Goal: Task Accomplishment & Management: Manage account settings

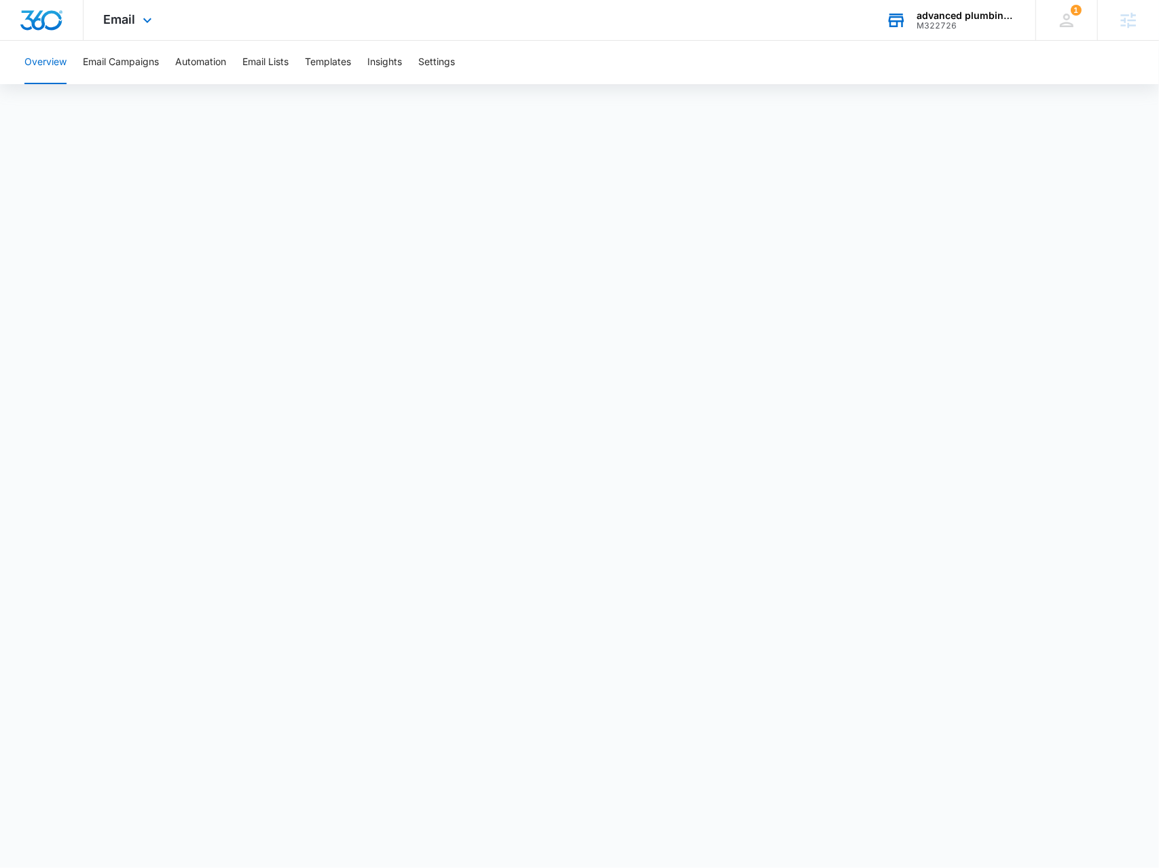
click at [951, 25] on div "M322726" at bounding box center [966, 26] width 99 height 10
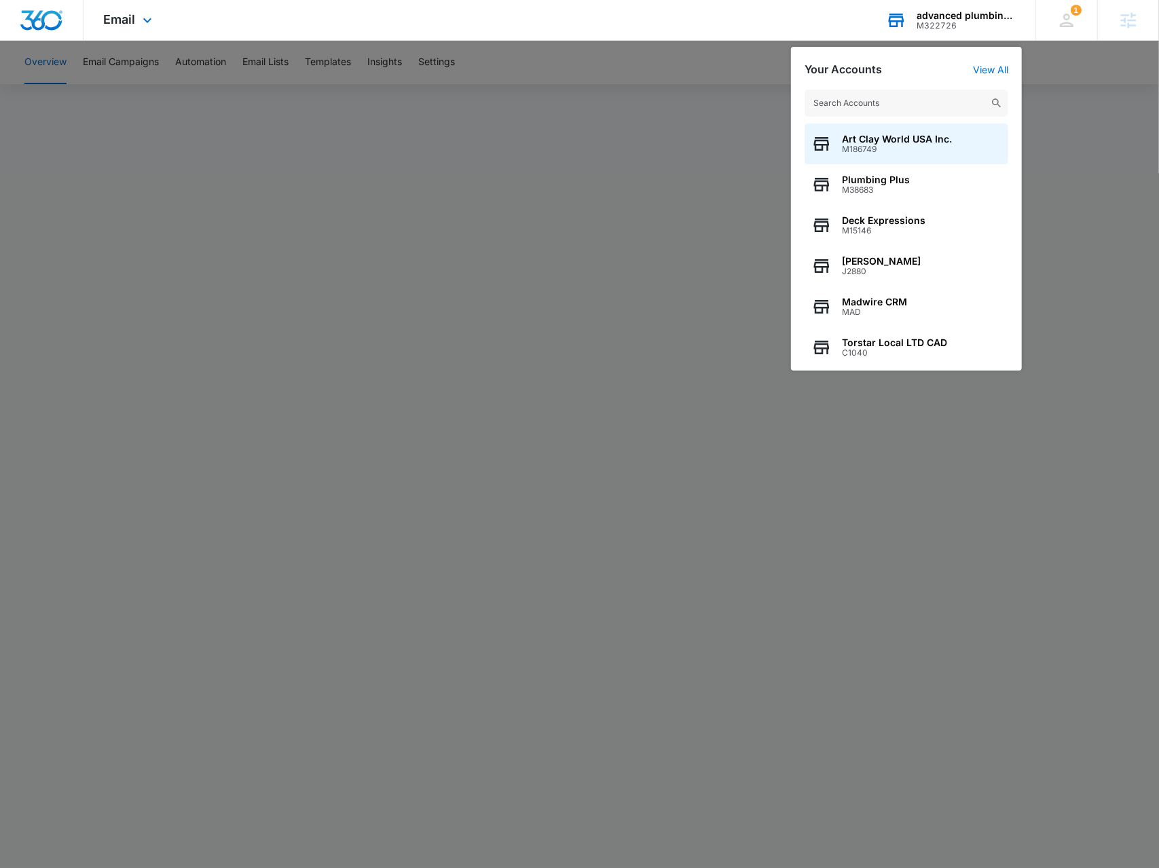
click at [927, 97] on input "text" at bounding box center [907, 103] width 204 height 27
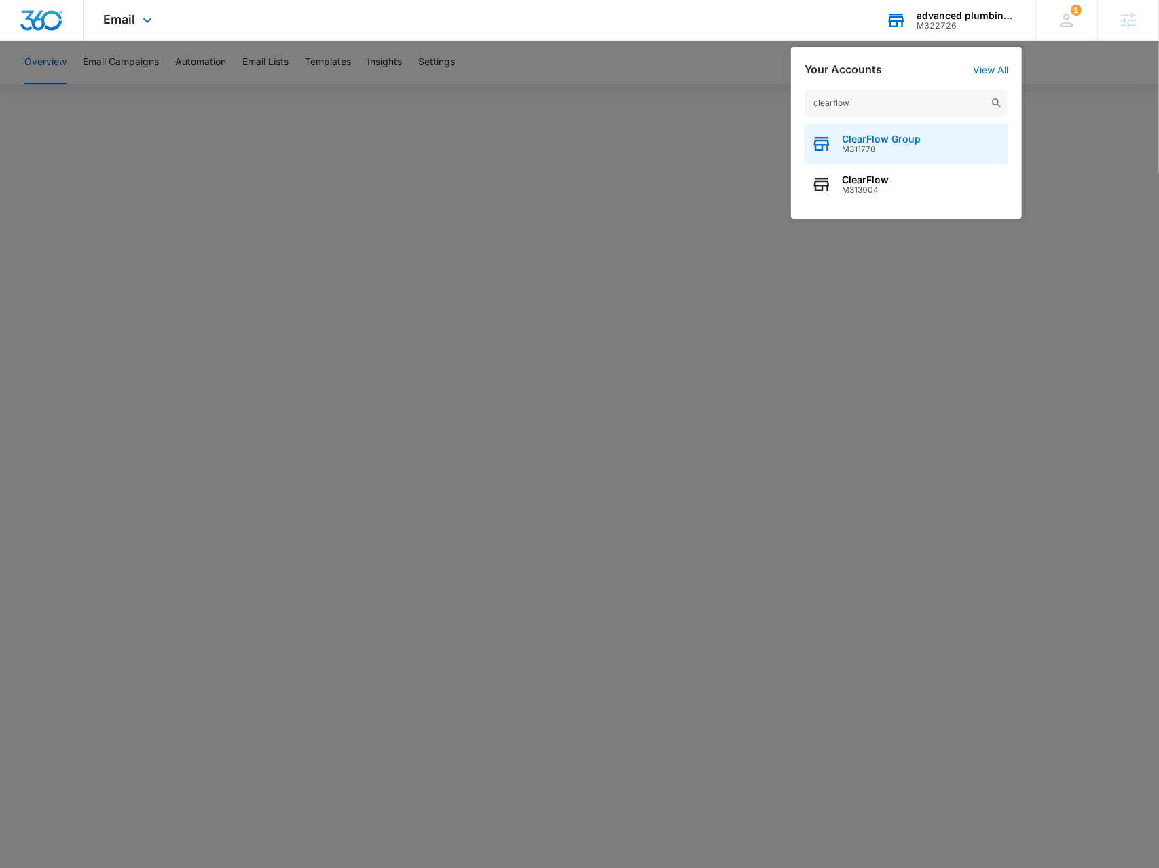
type input "clearflow"
click at [867, 145] on span "M311778" at bounding box center [881, 150] width 79 height 10
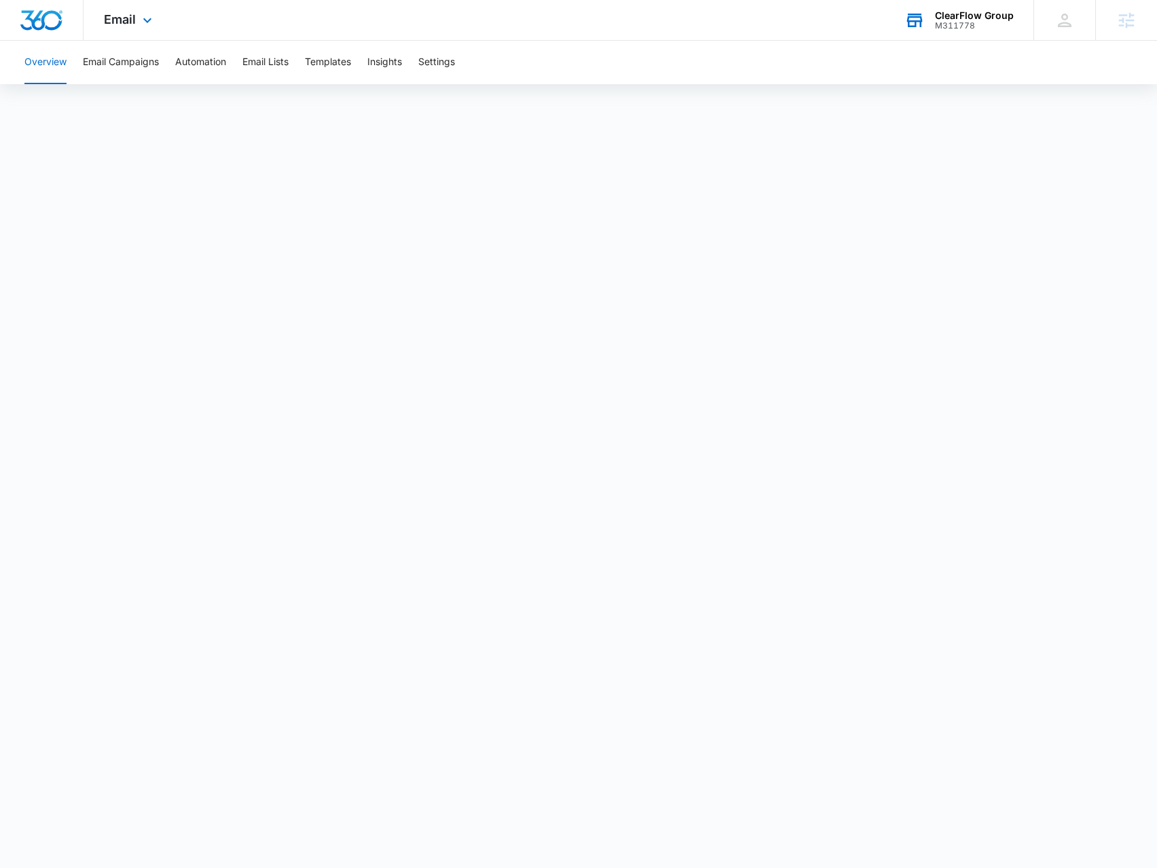
click at [143, 12] on div "Email Apps Reputation Forms CRM Email Social Payments POS Content Ads Intellige…" at bounding box center [130, 20] width 92 height 40
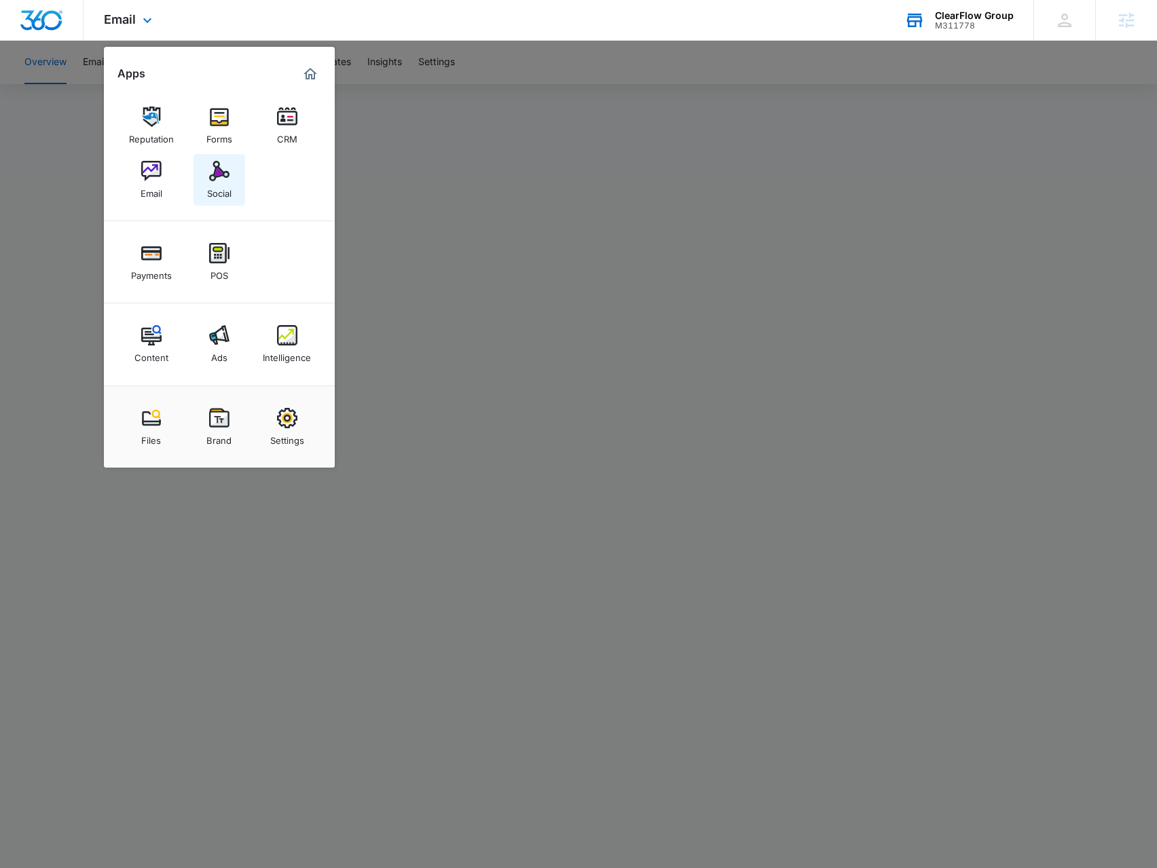
click at [211, 176] on img at bounding box center [219, 171] width 20 height 20
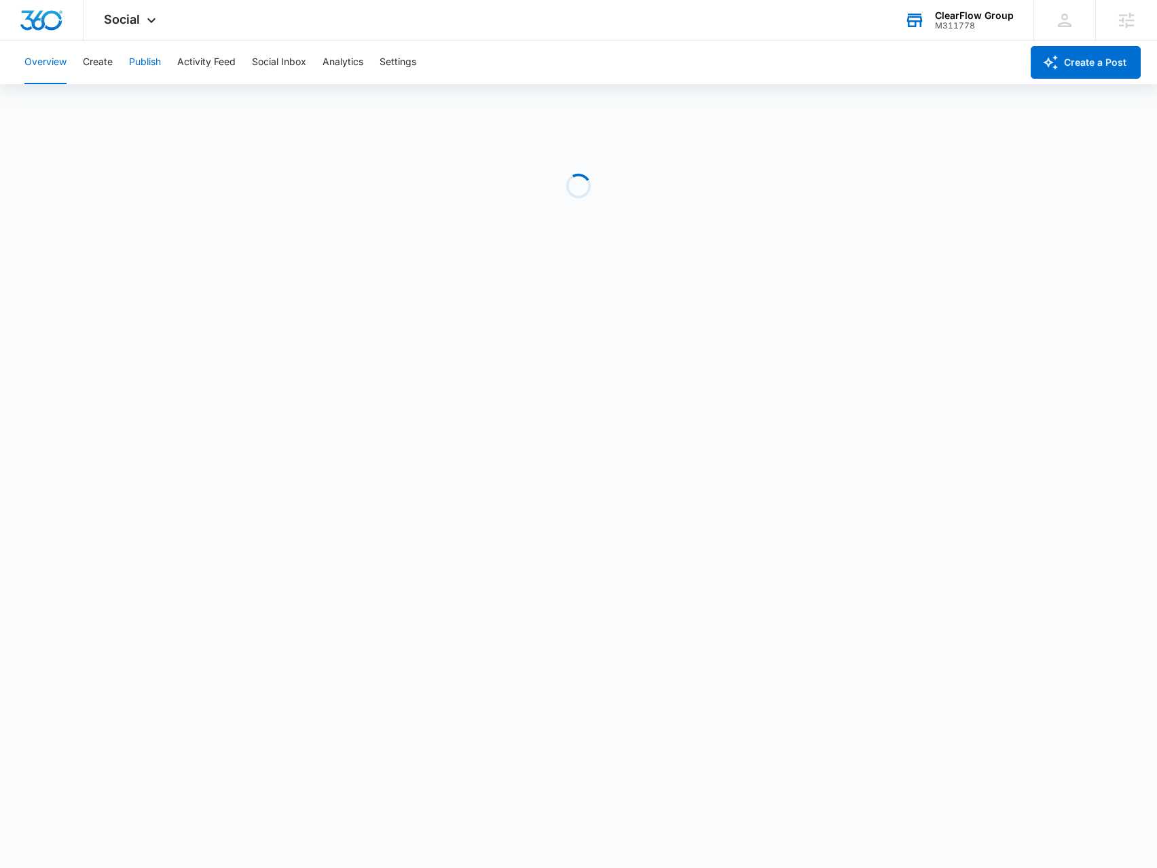
click at [134, 70] on button "Publish" at bounding box center [145, 62] width 32 height 43
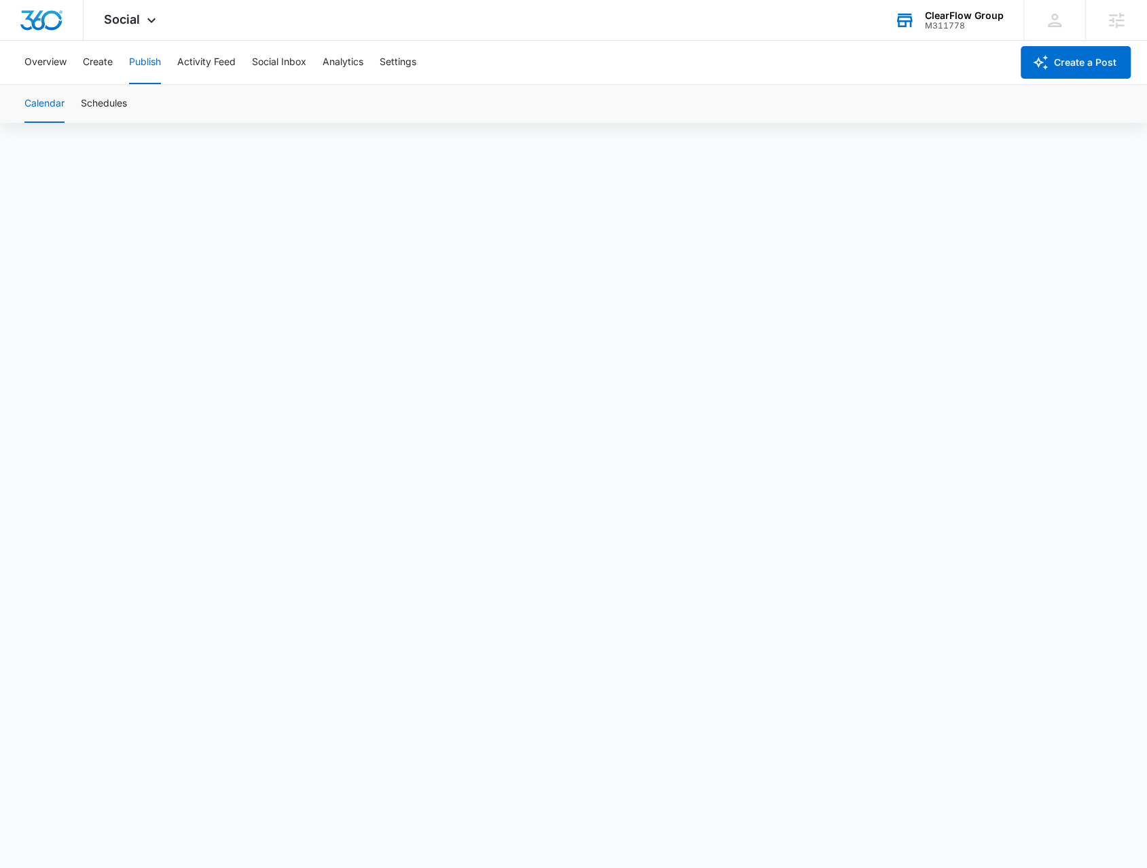
click at [76, 52] on div "Overview Create Publish Activity Feed Social Inbox Analytics Settings" at bounding box center [513, 62] width 995 height 43
click at [84, 58] on button "Create" at bounding box center [98, 62] width 30 height 43
drag, startPoint x: 104, startPoint y: 66, endPoint x: 117, endPoint y: 93, distance: 30.1
click at [103, 66] on button "Create" at bounding box center [98, 62] width 30 height 43
click at [128, 107] on button "Approvals" at bounding box center [132, 104] width 45 height 38
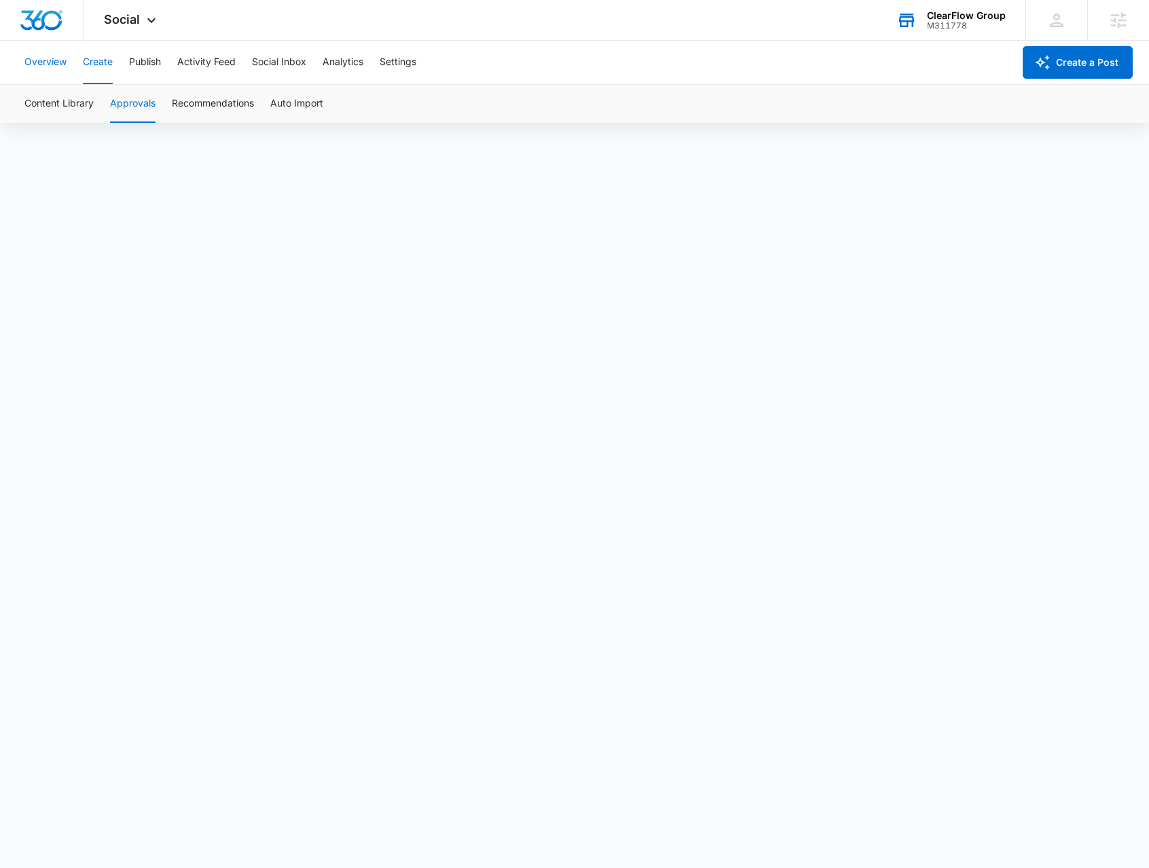
click at [56, 71] on button "Overview" at bounding box center [45, 62] width 42 height 43
click at [132, 56] on button "Publish" at bounding box center [145, 62] width 32 height 43
click at [102, 67] on button "Create" at bounding box center [98, 62] width 30 height 43
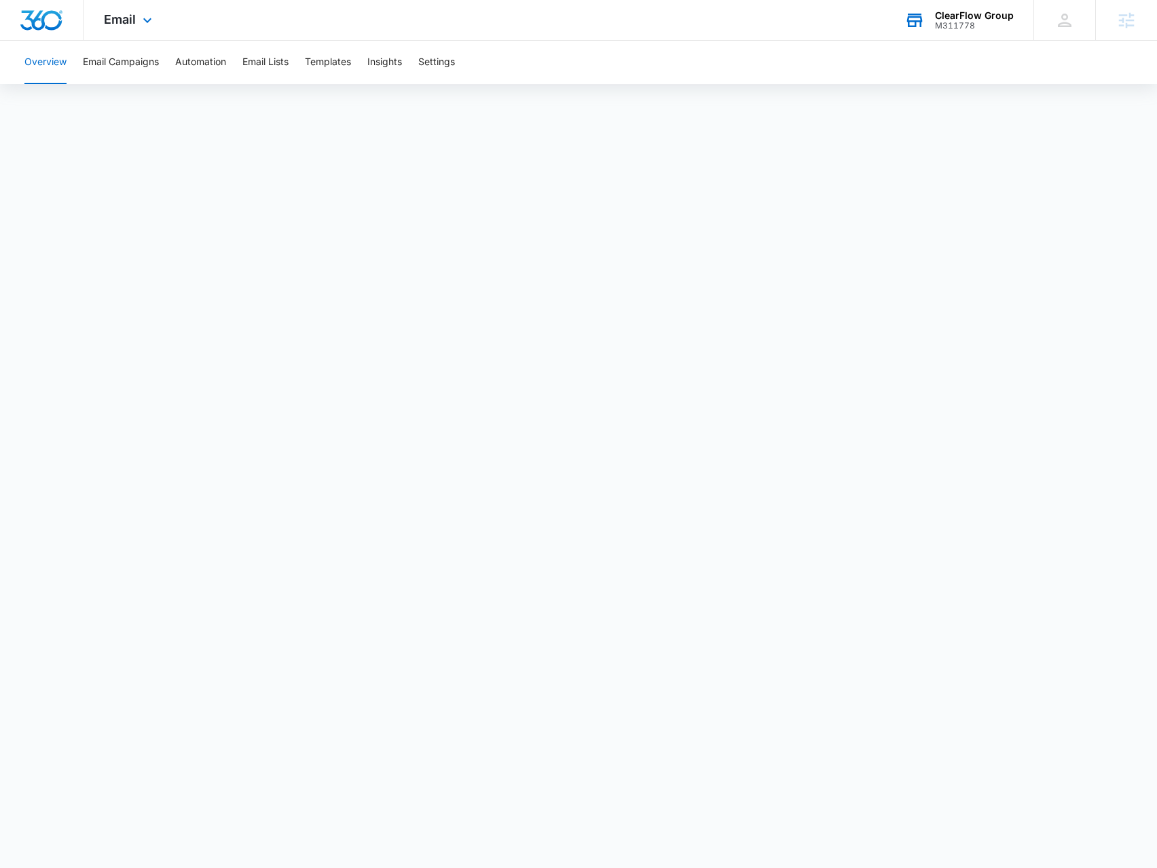
click at [987, 22] on div "M311778" at bounding box center [974, 26] width 79 height 10
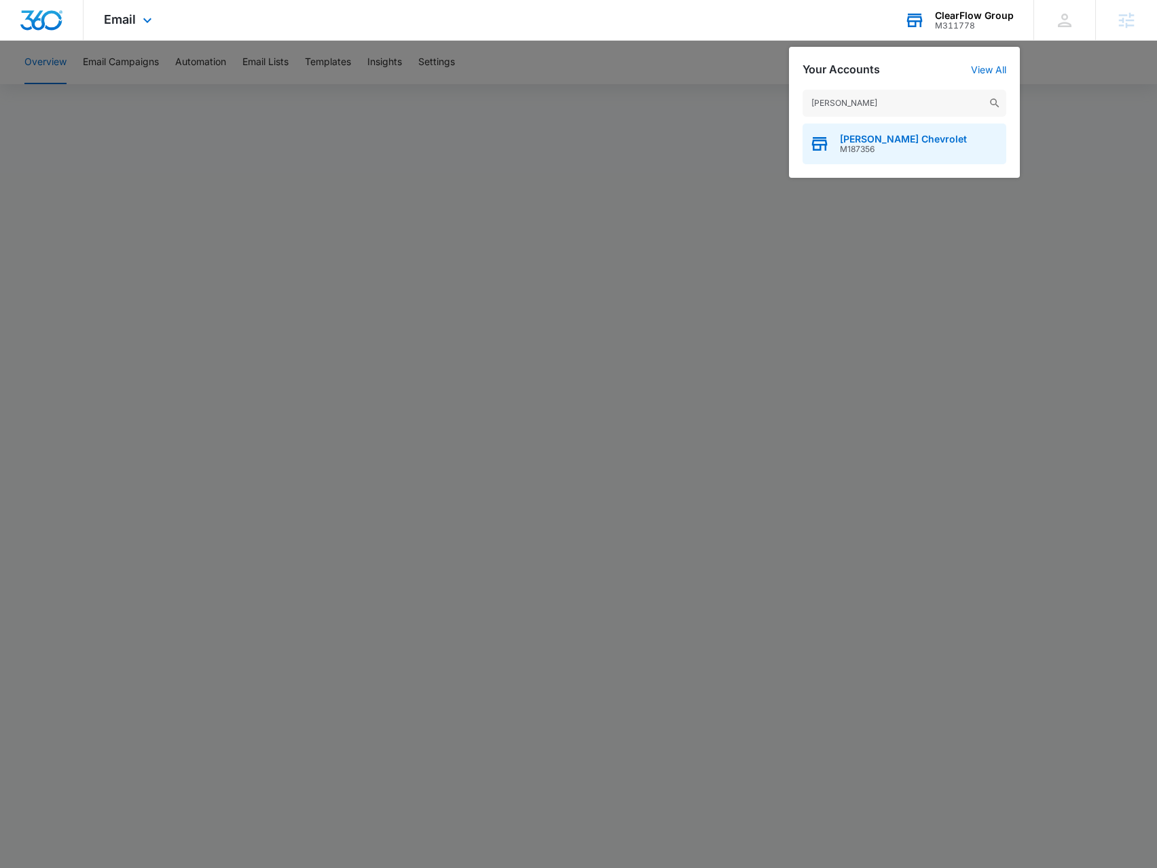
type input "[PERSON_NAME]"
click at [869, 145] on span "M187356" at bounding box center [903, 150] width 127 height 10
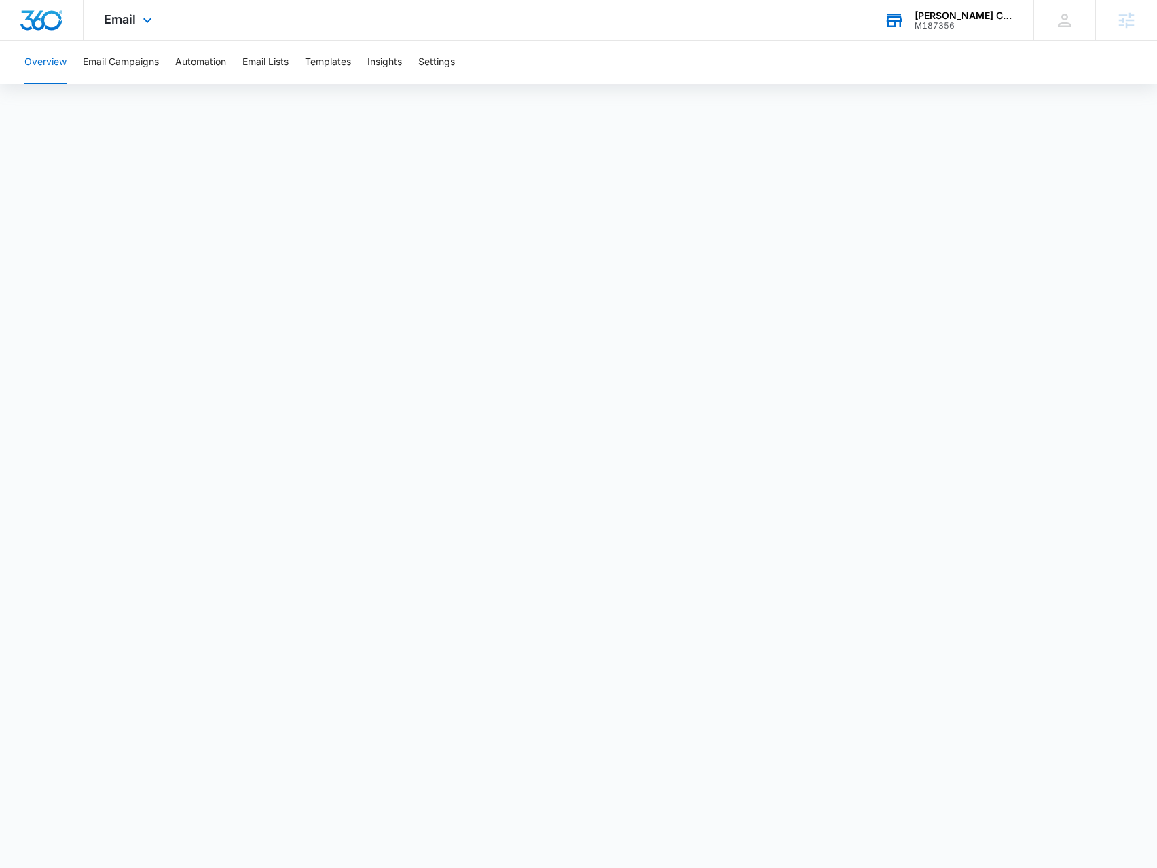
click at [121, 30] on div "Email Apps Reputation Forms CRM Email Social Payments POS Content Ads Intellige…" at bounding box center [130, 20] width 92 height 40
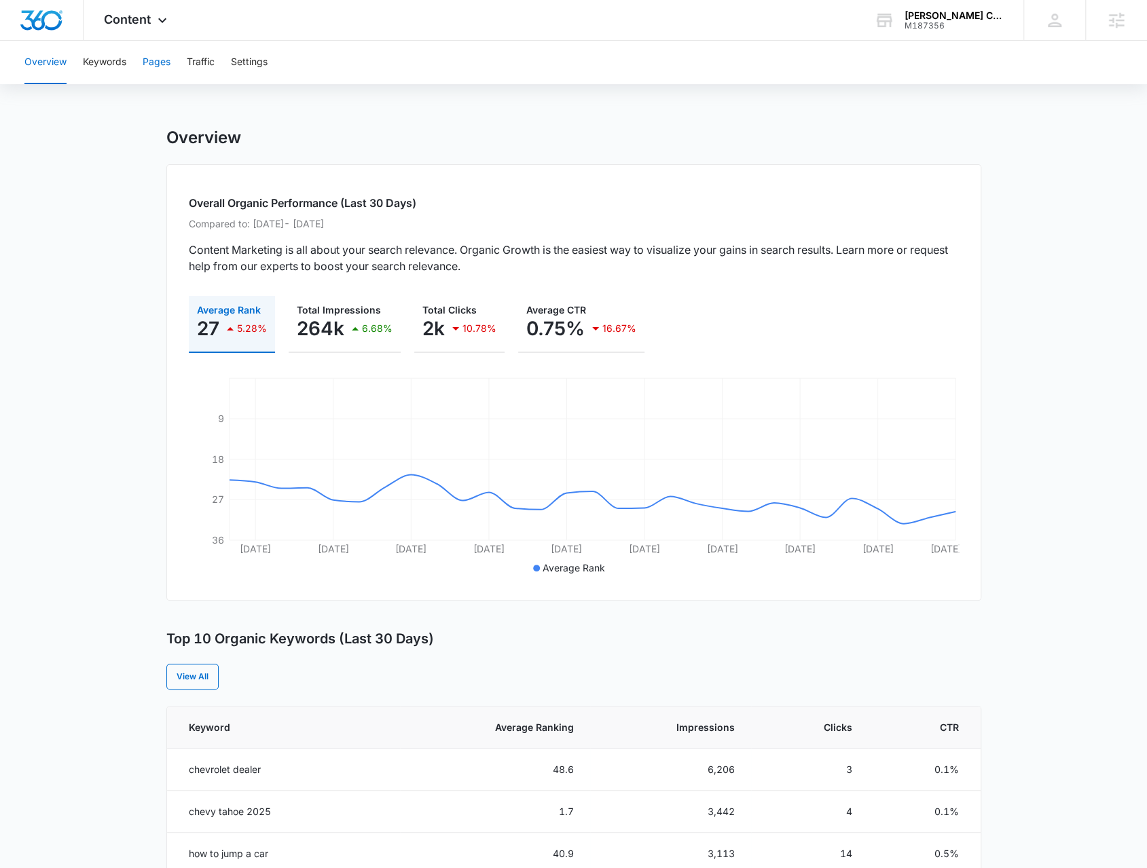
click at [151, 60] on button "Pages" at bounding box center [157, 62] width 28 height 43
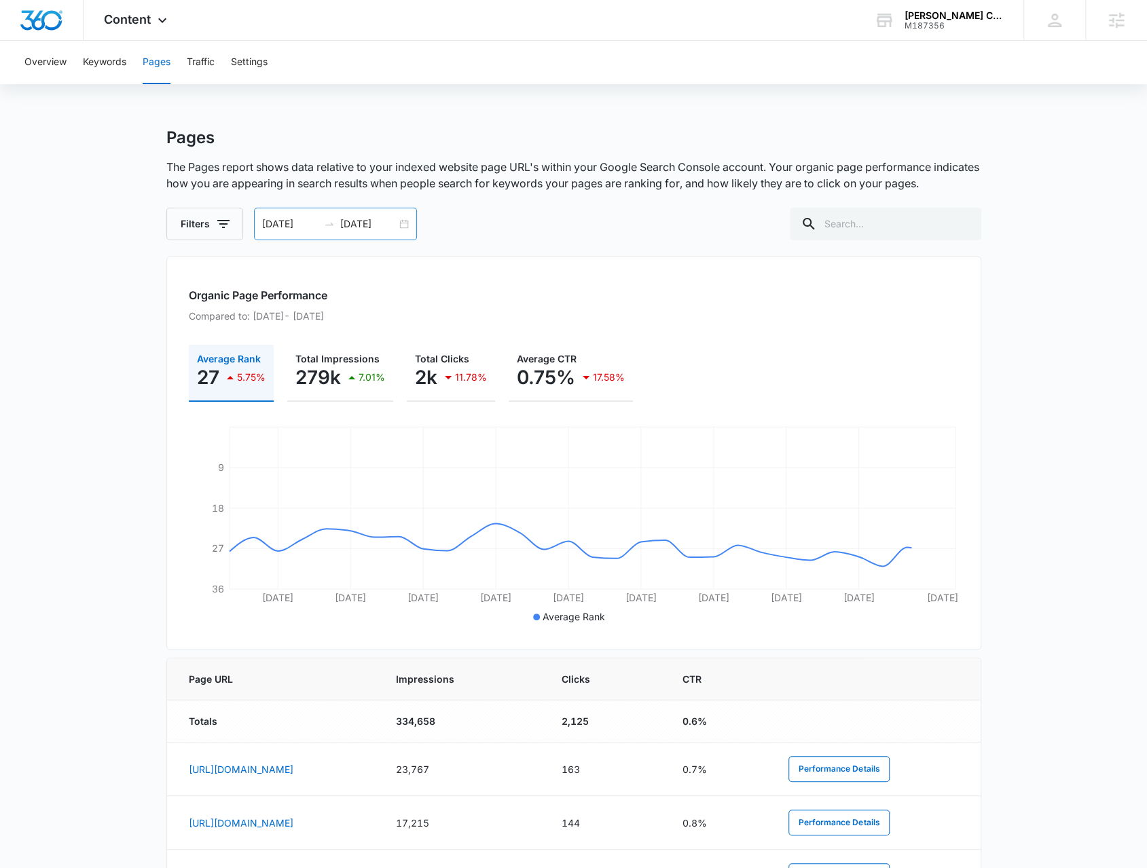
click at [404, 227] on div "08/01/2025 08/31/2025" at bounding box center [335, 224] width 163 height 33
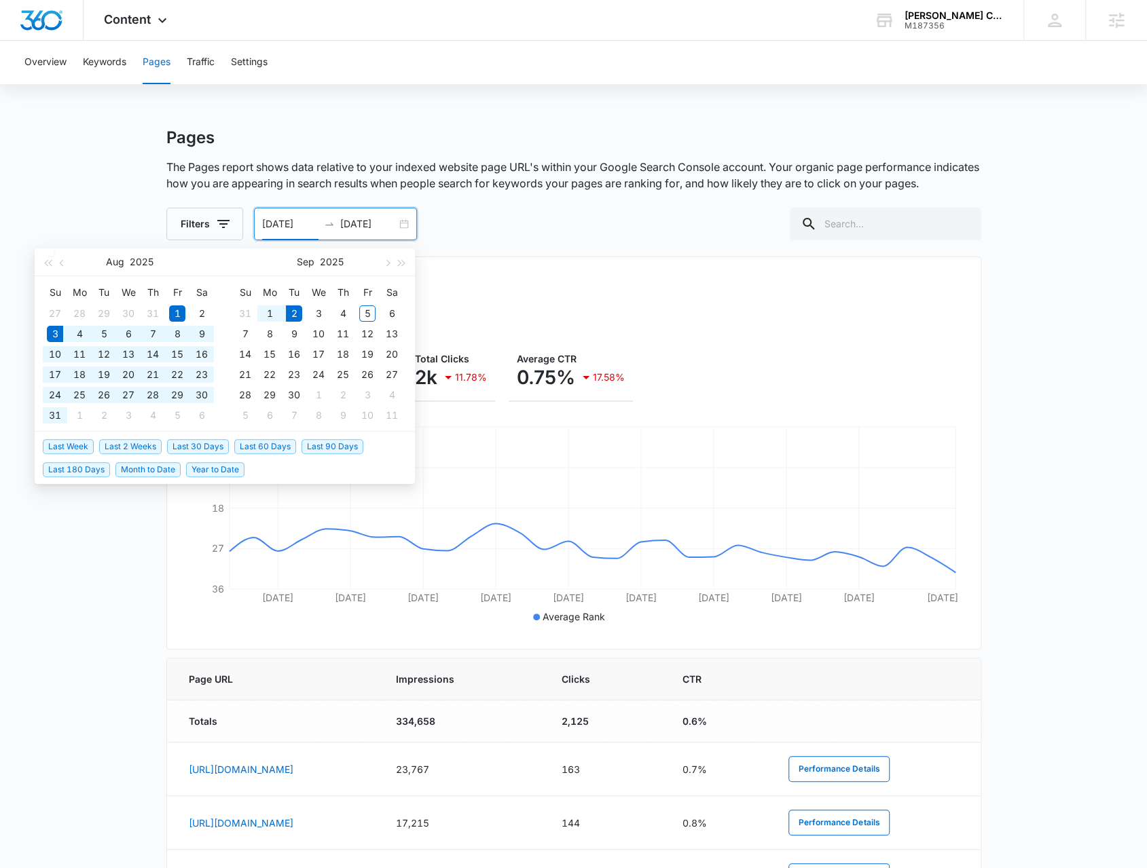
click at [182, 442] on span "Last 30 Days" at bounding box center [198, 446] width 62 height 15
type input "08/03/2025"
type input "09/02/2025"
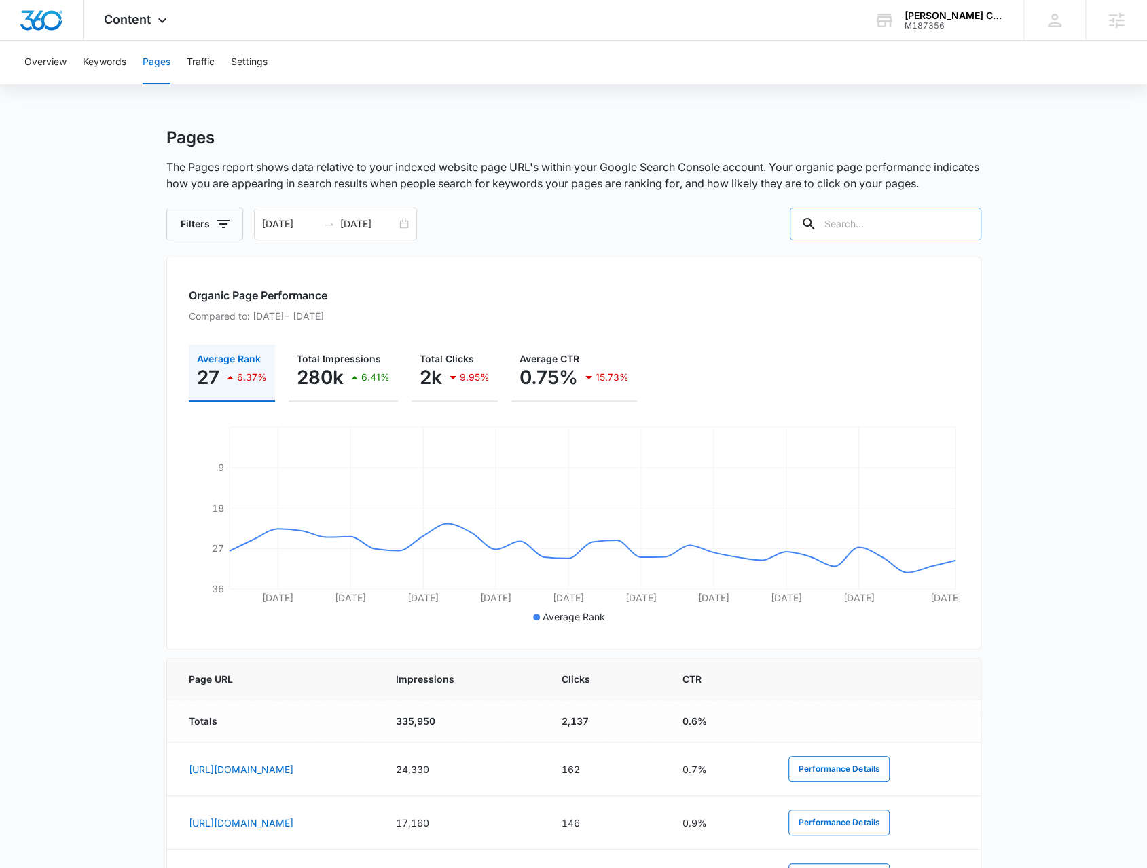
click at [854, 232] on input "text" at bounding box center [885, 224] width 191 height 33
type input "/contact"
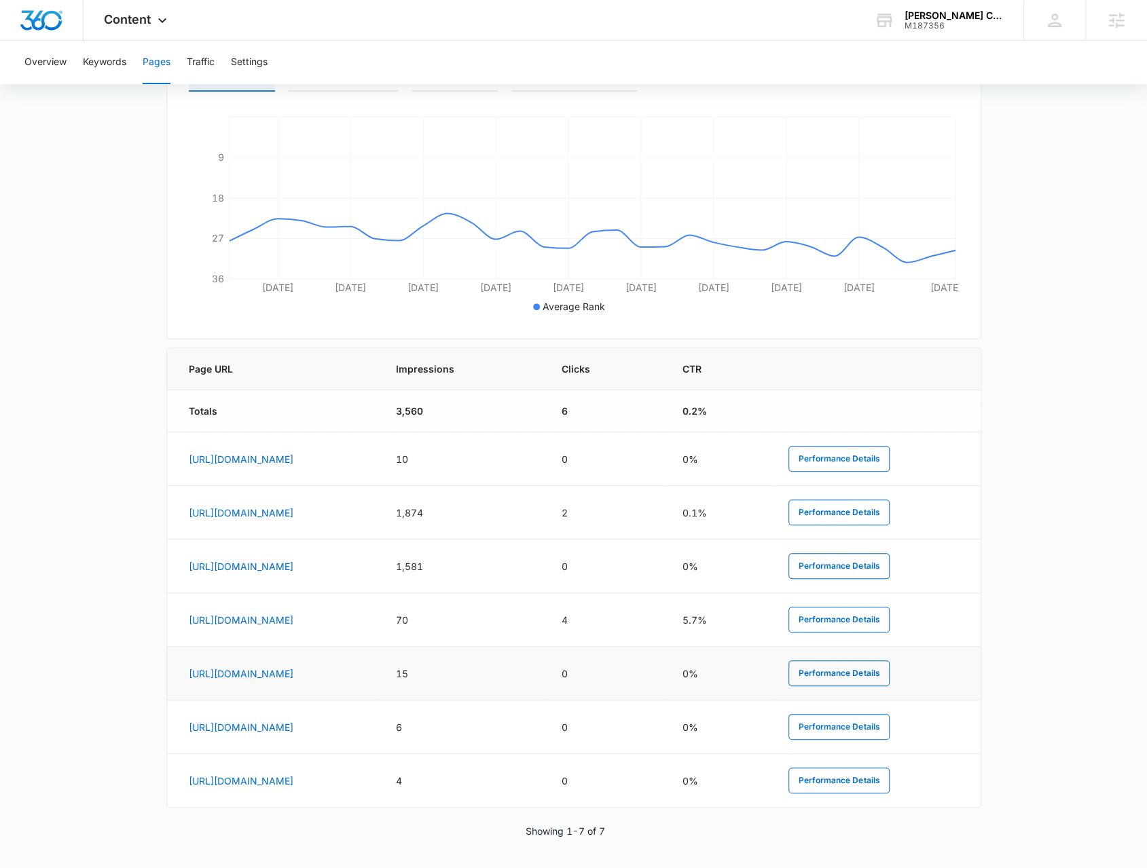
scroll to position [312, 0]
click at [883, 507] on button "Performance Details" at bounding box center [838, 511] width 101 height 26
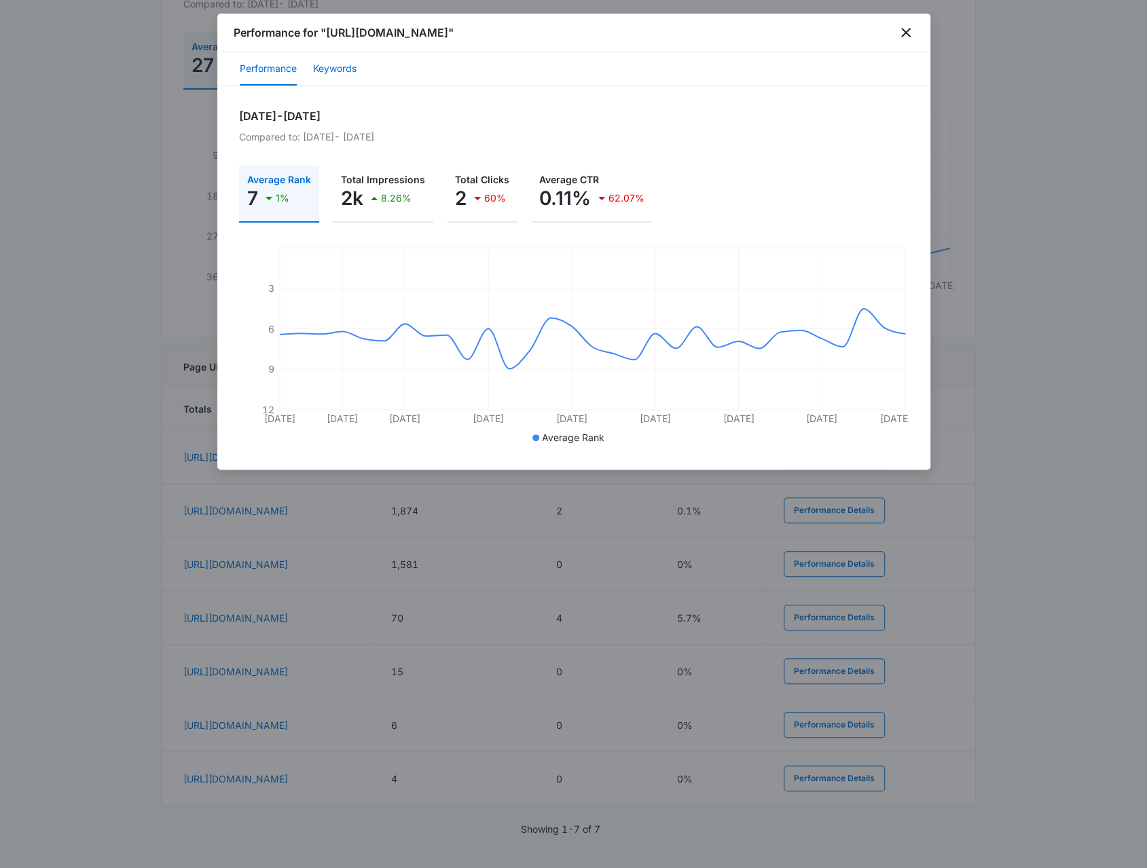
click at [339, 75] on button "Keywords" at bounding box center [334, 69] width 43 height 33
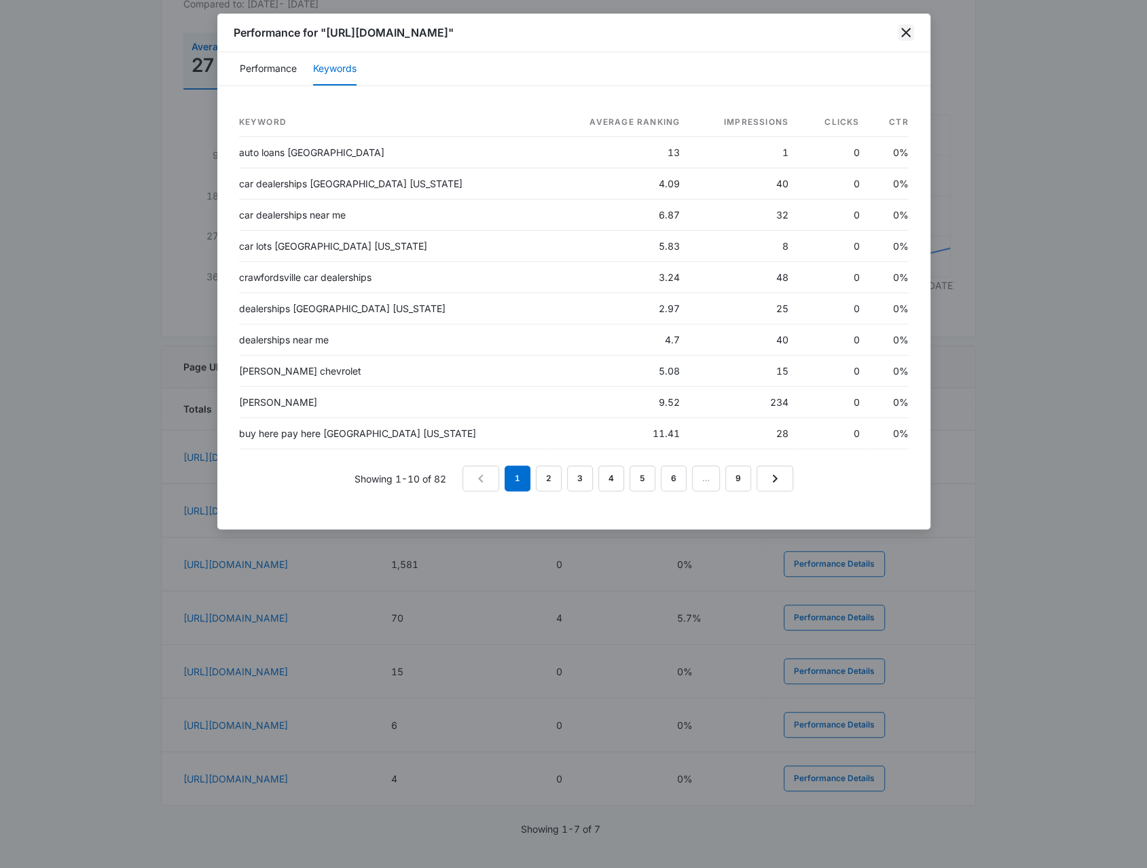
click at [907, 32] on icon "close" at bounding box center [906, 32] width 16 height 16
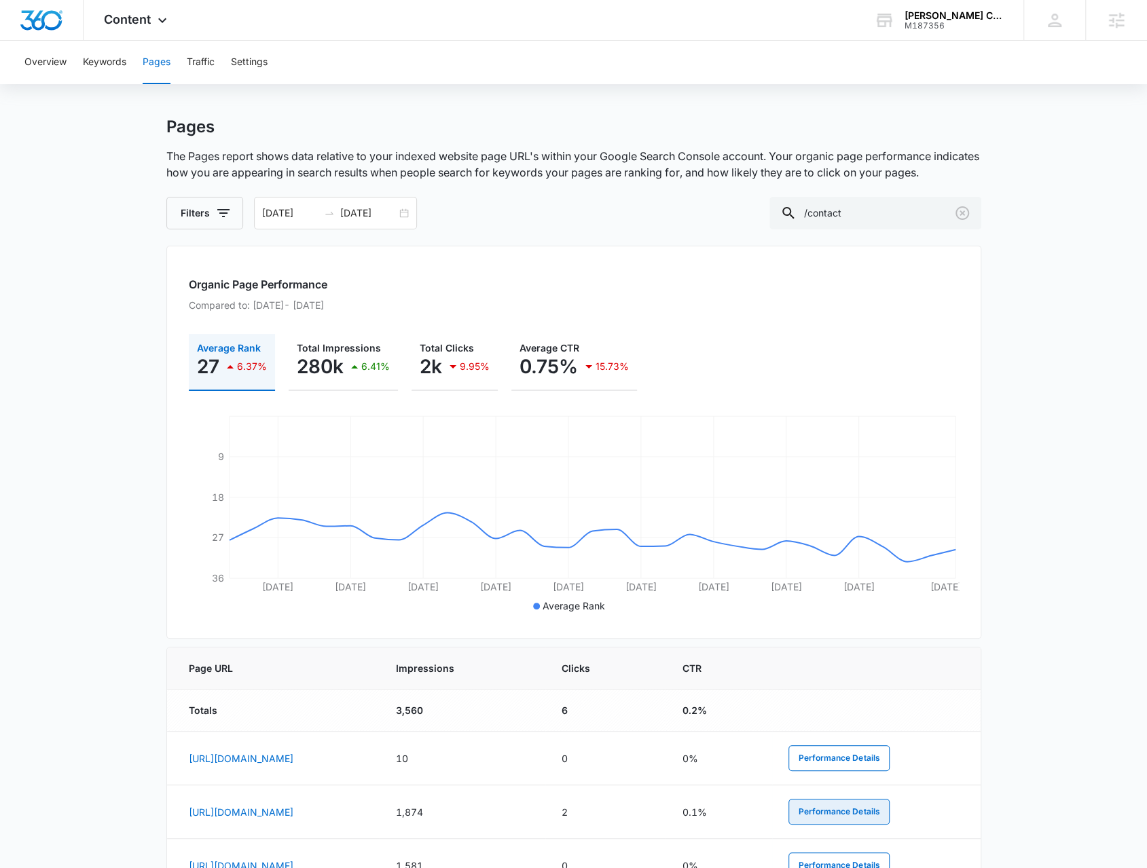
scroll to position [0, 0]
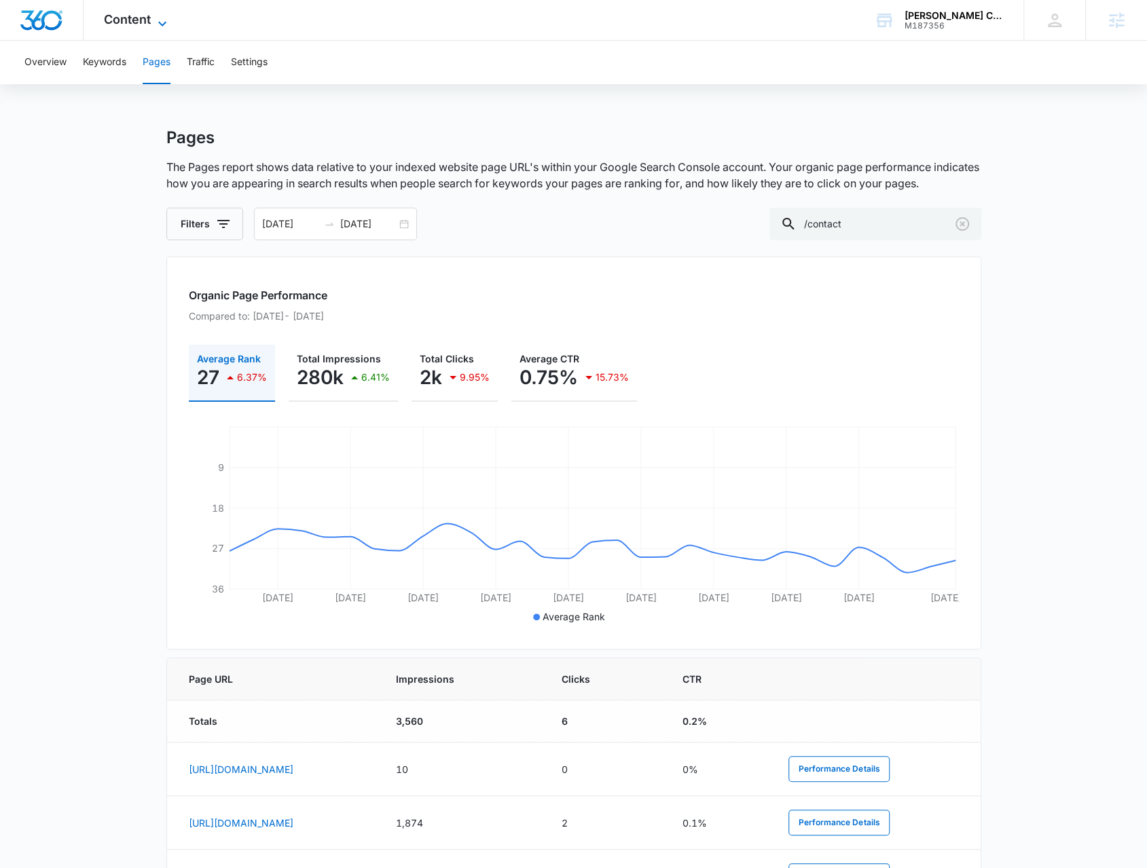
click at [130, 18] on span "Content" at bounding box center [127, 19] width 47 height 14
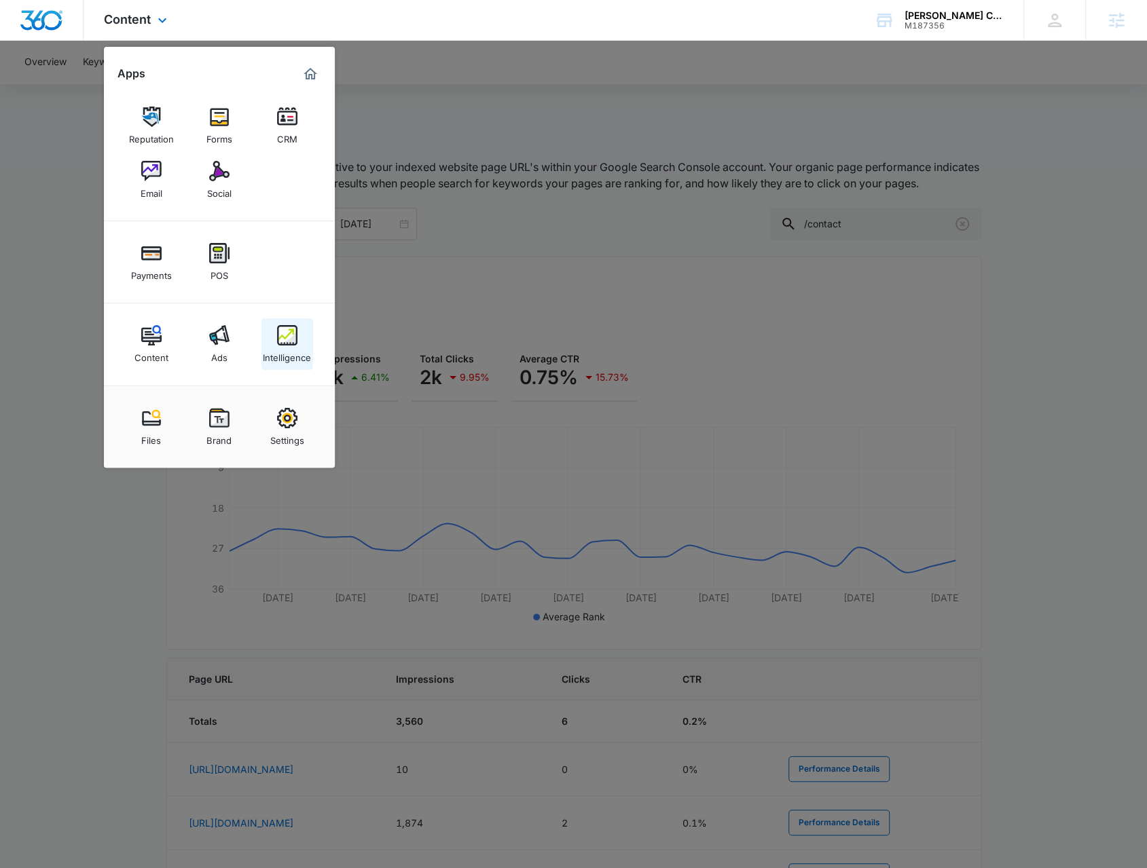
click at [286, 342] on img at bounding box center [287, 335] width 20 height 20
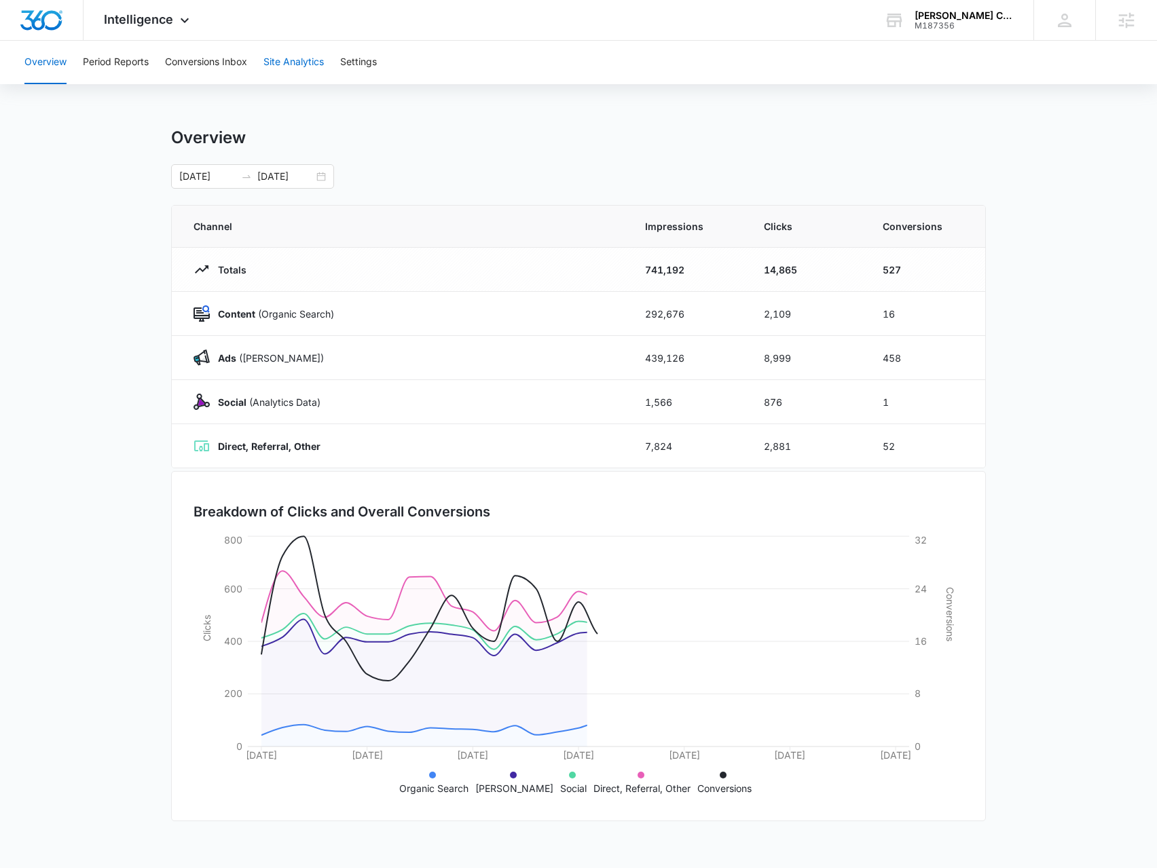
click at [276, 74] on button "Site Analytics" at bounding box center [293, 62] width 60 height 43
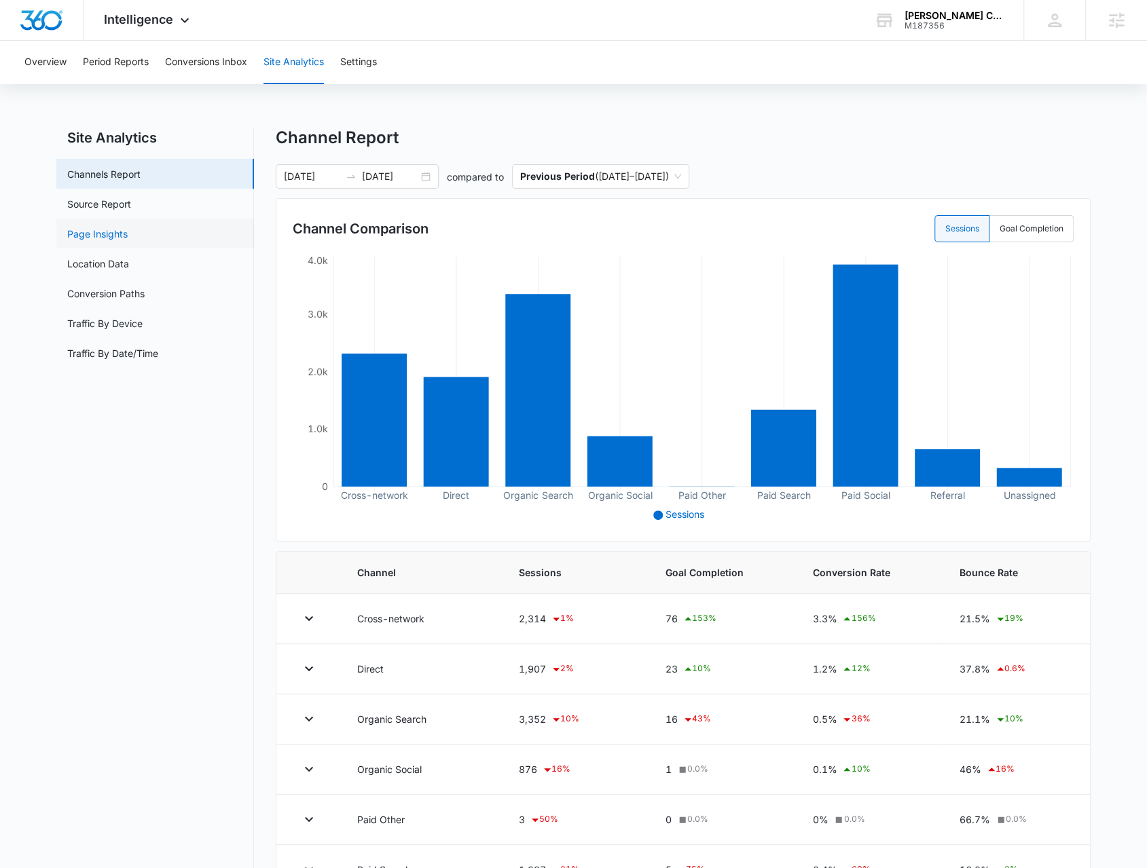
click at [128, 234] on link "Page Insights" at bounding box center [97, 234] width 60 height 14
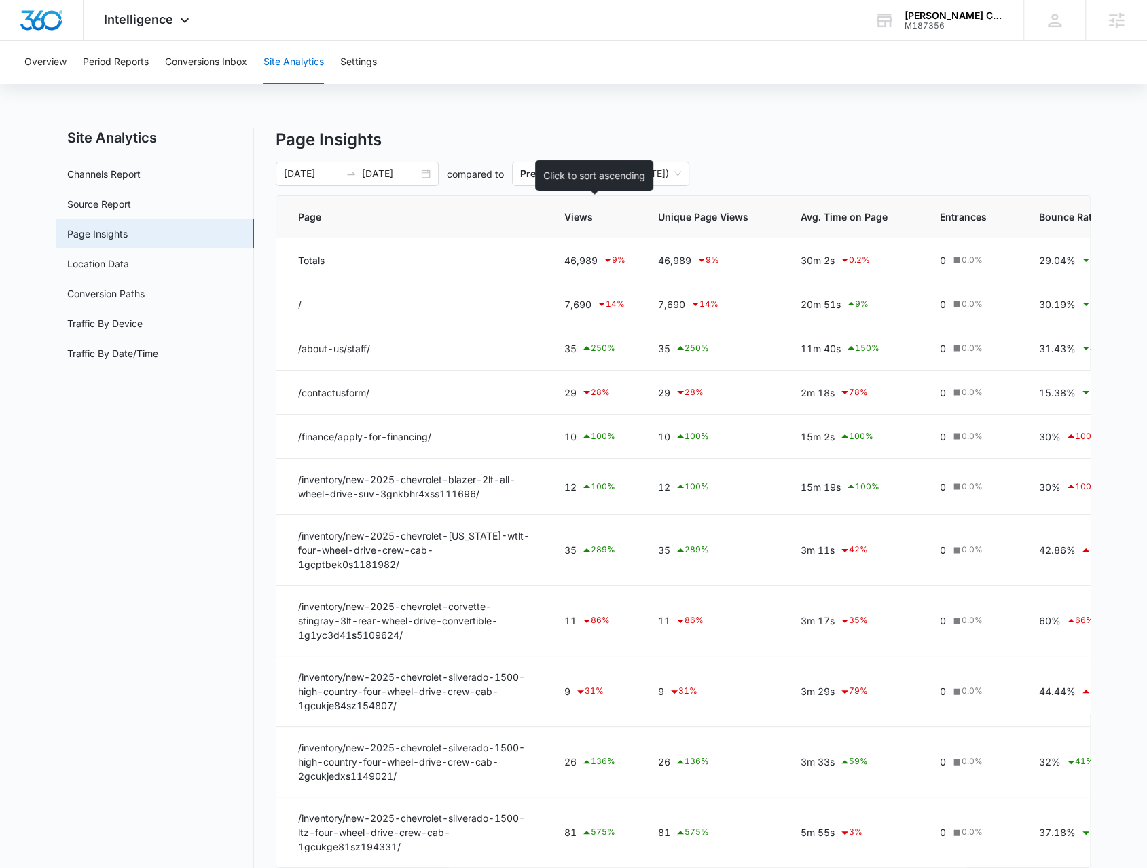
click at [589, 215] on span "Views" at bounding box center [584, 217] width 41 height 14
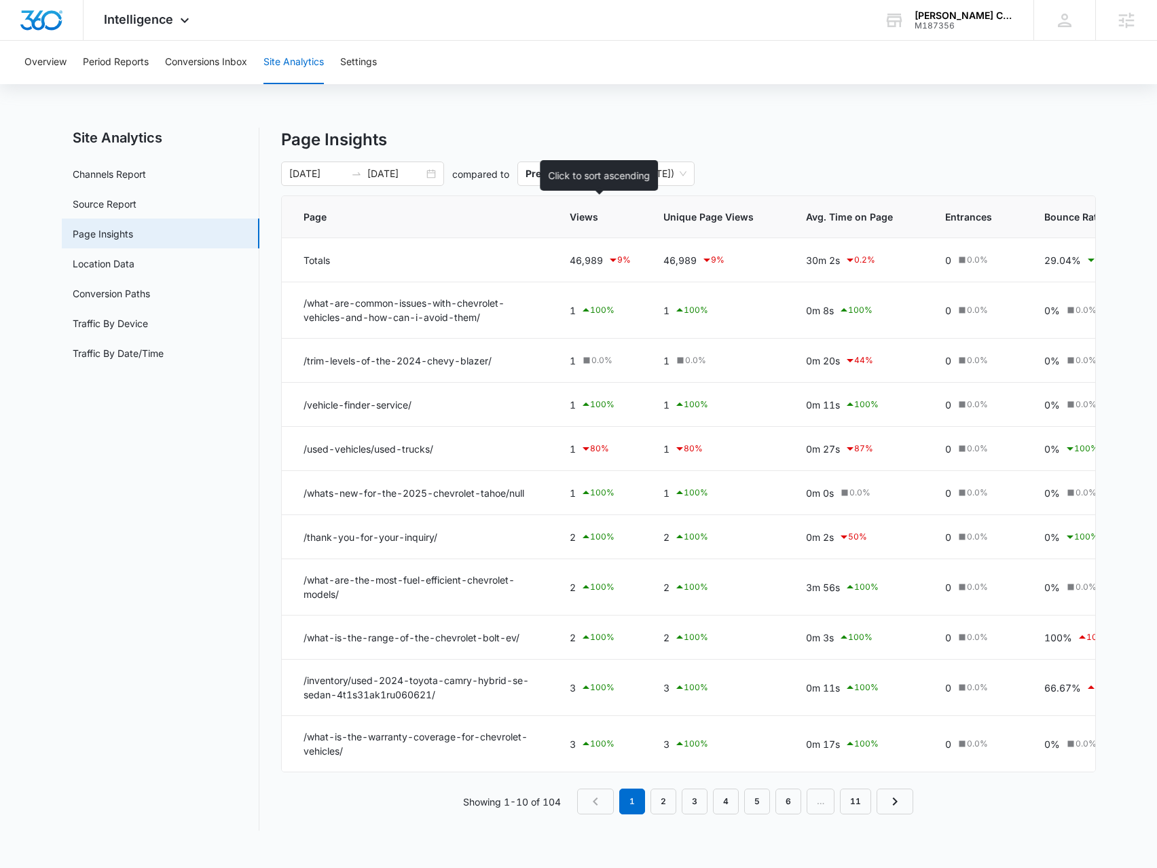
click at [589, 215] on span "Views" at bounding box center [590, 217] width 41 height 14
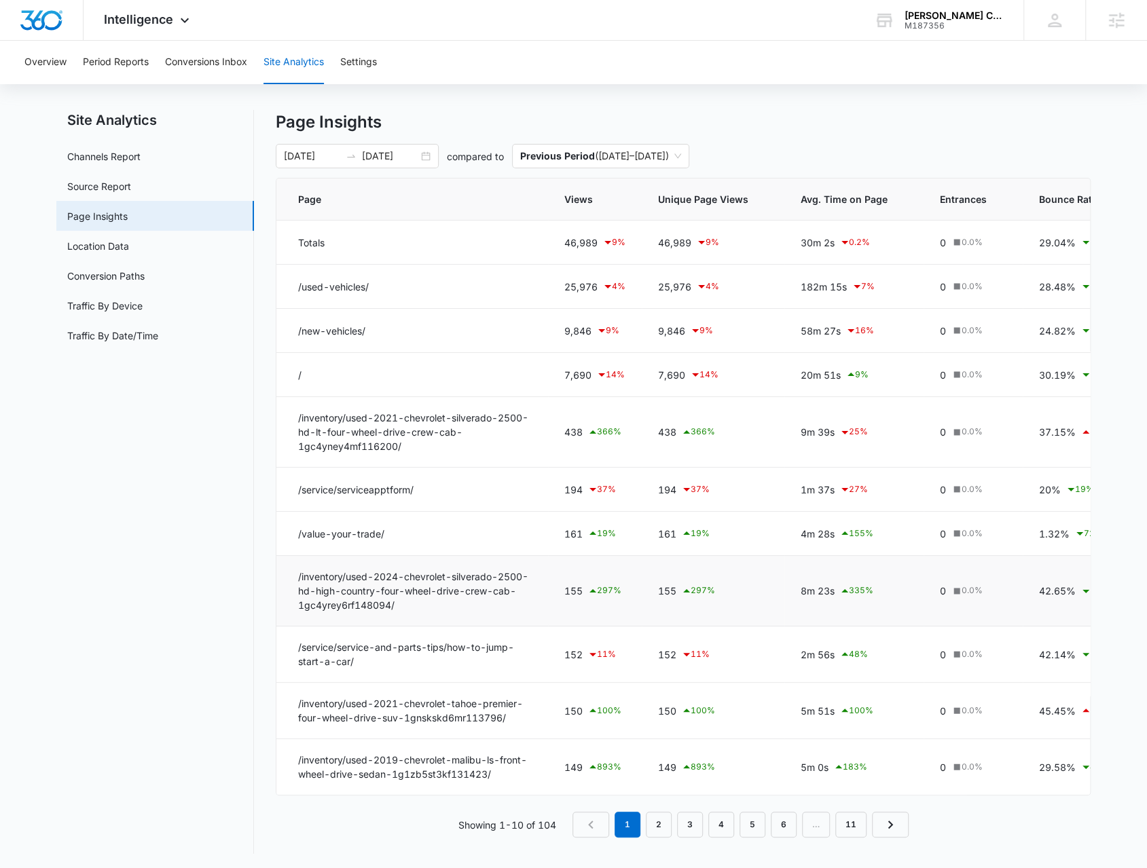
scroll to position [27, 0]
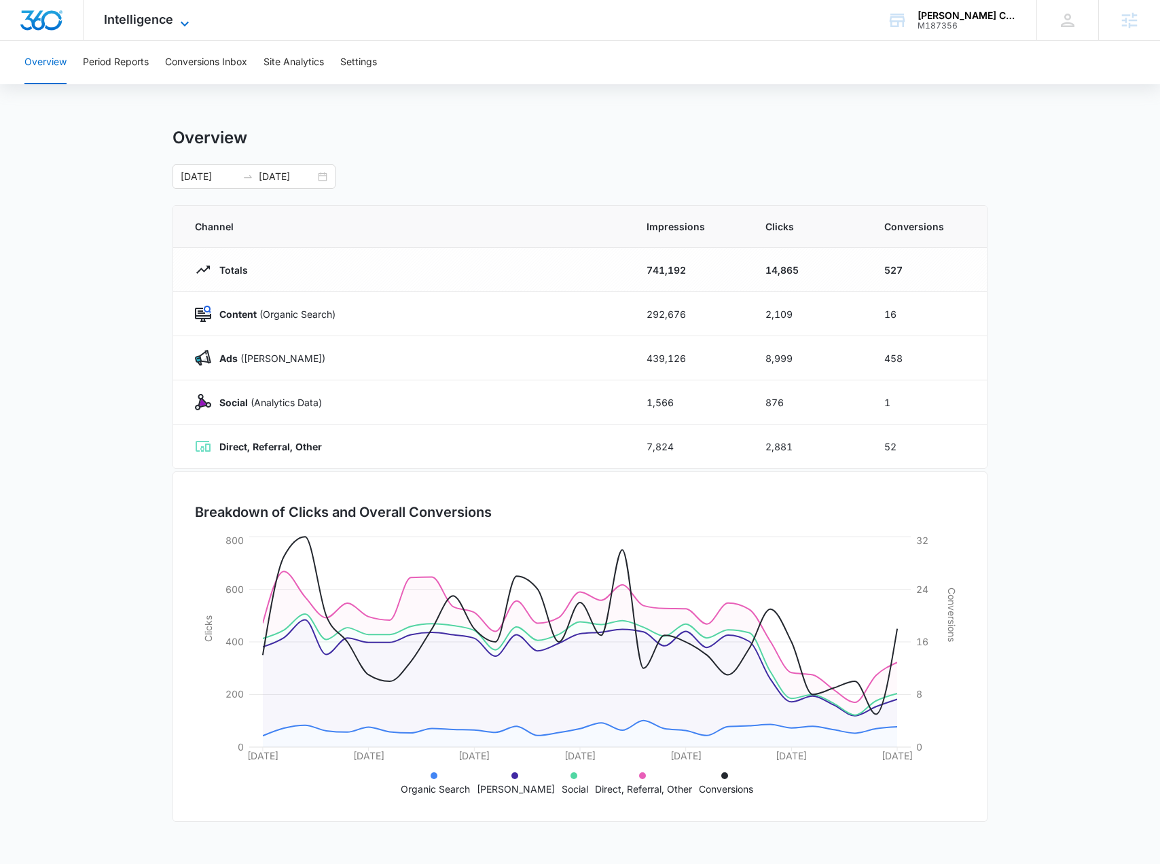
click at [179, 26] on icon at bounding box center [185, 24] width 16 height 16
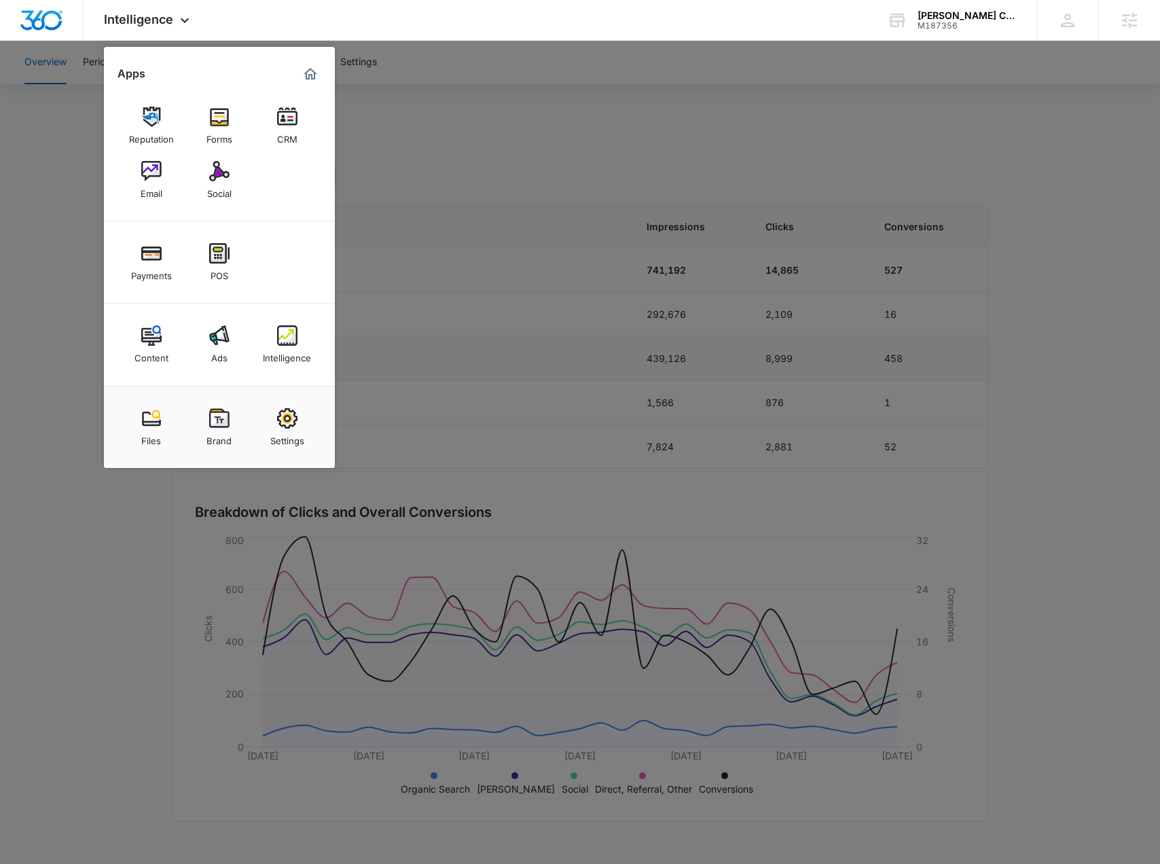
click at [287, 353] on div "Intelligence" at bounding box center [287, 355] width 48 height 18
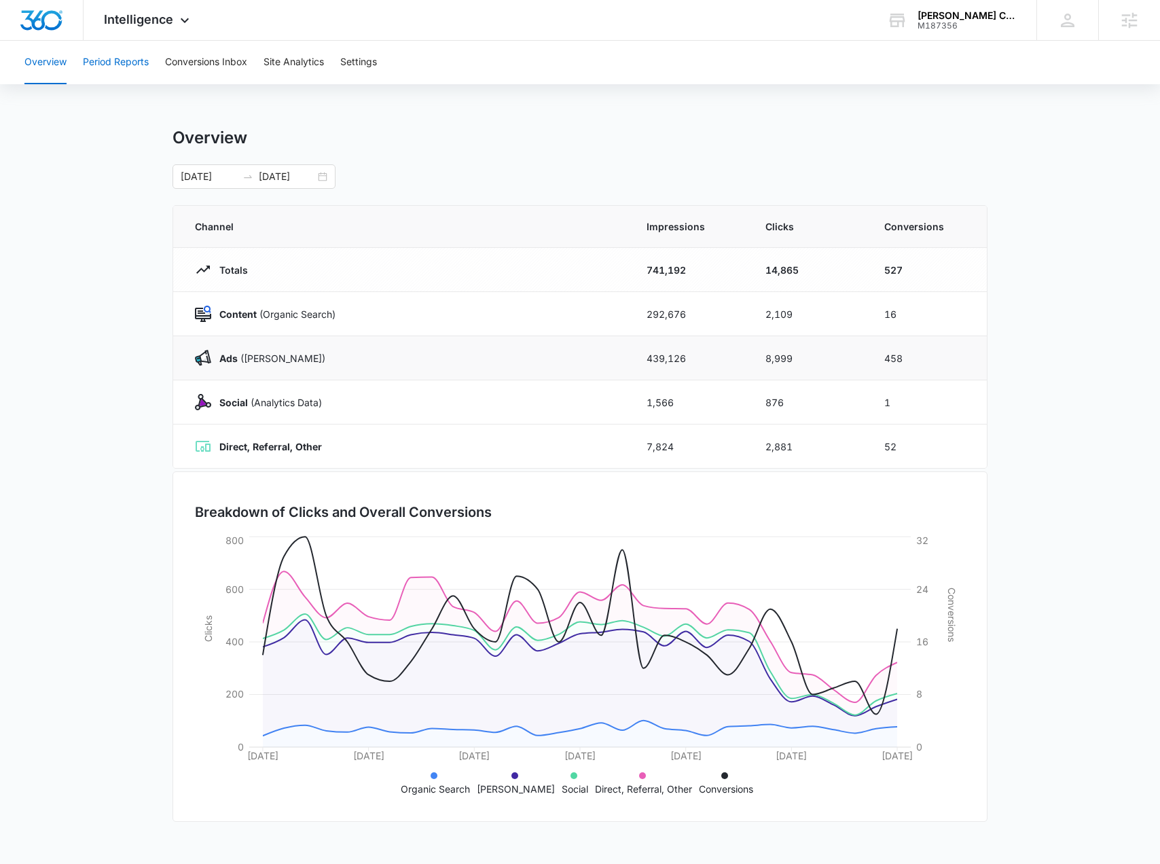
click at [141, 69] on button "Period Reports" at bounding box center [116, 62] width 66 height 43
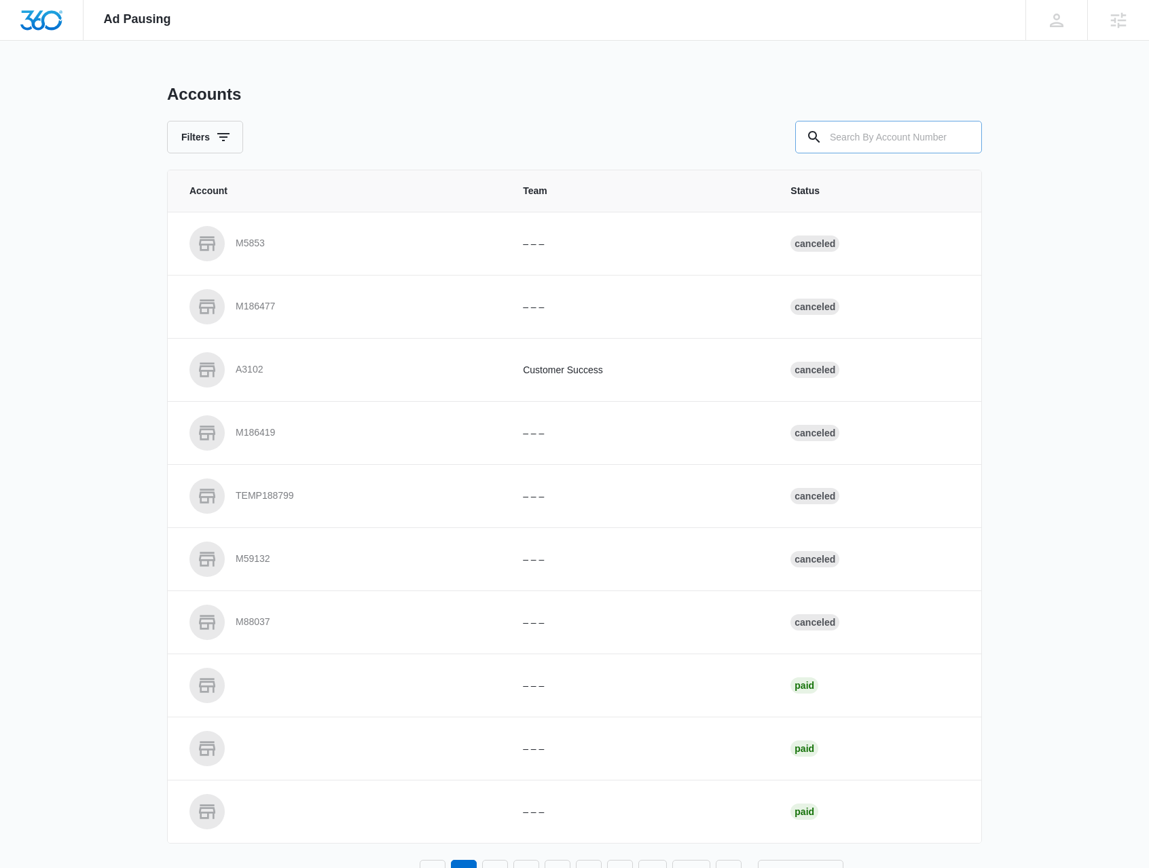
click at [858, 141] on input "text" at bounding box center [888, 137] width 187 height 33
type input "M38683"
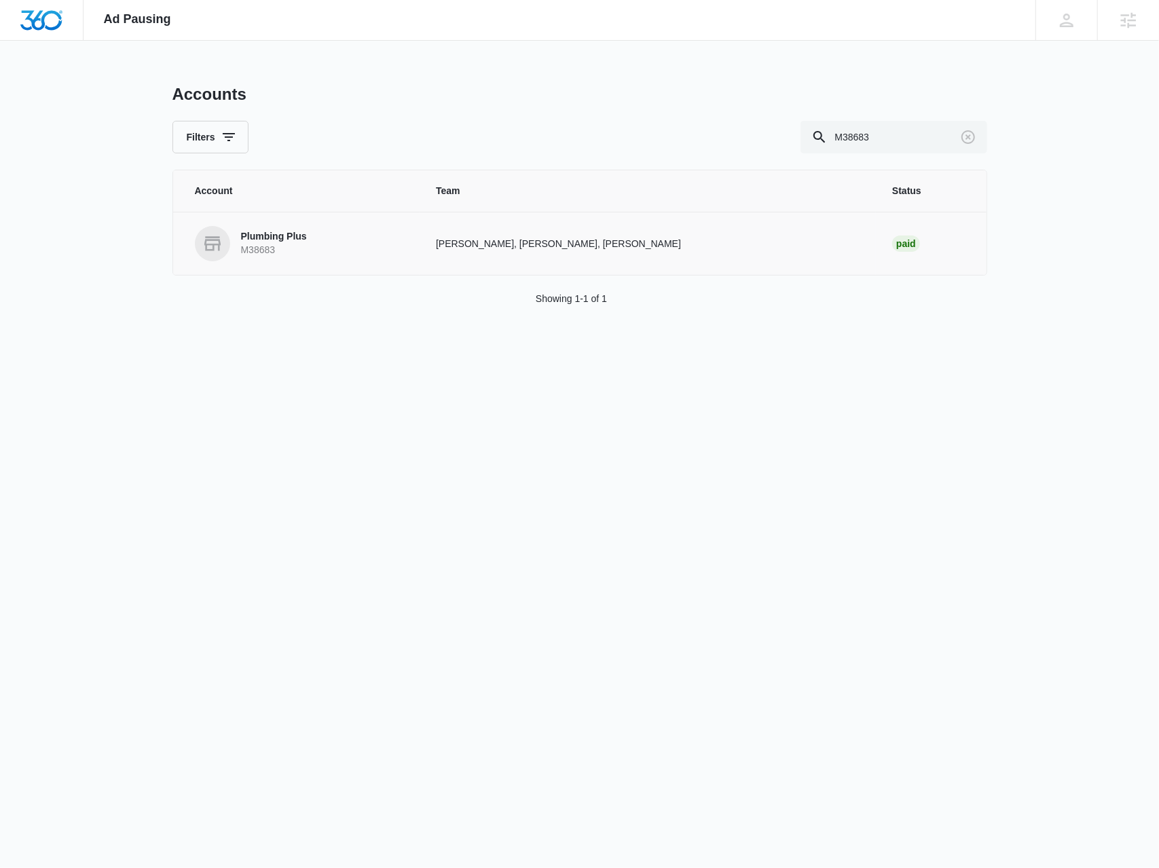
click at [263, 246] on p "M38683" at bounding box center [274, 251] width 66 height 14
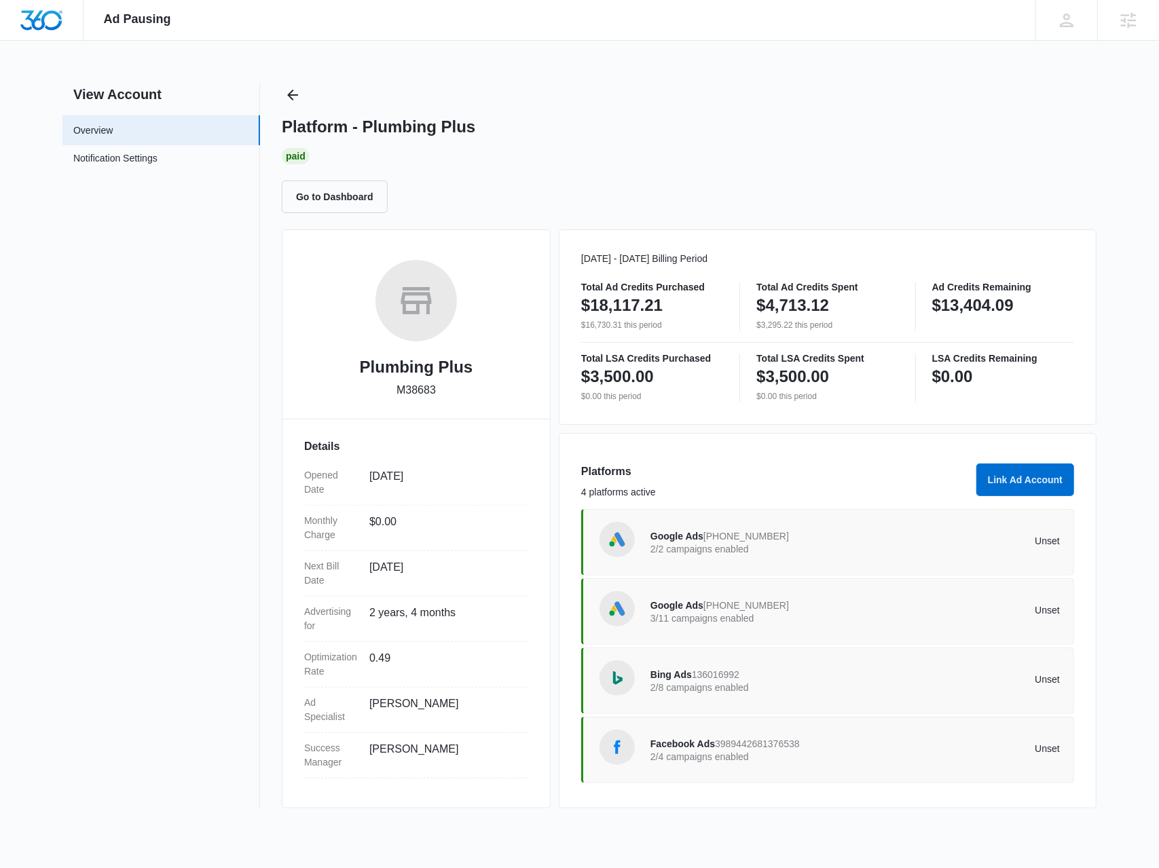
click at [748, 736] on div "Facebook Ads 3989442681376538 2/4 campaigns enabled" at bounding box center [752, 750] width 205 height 29
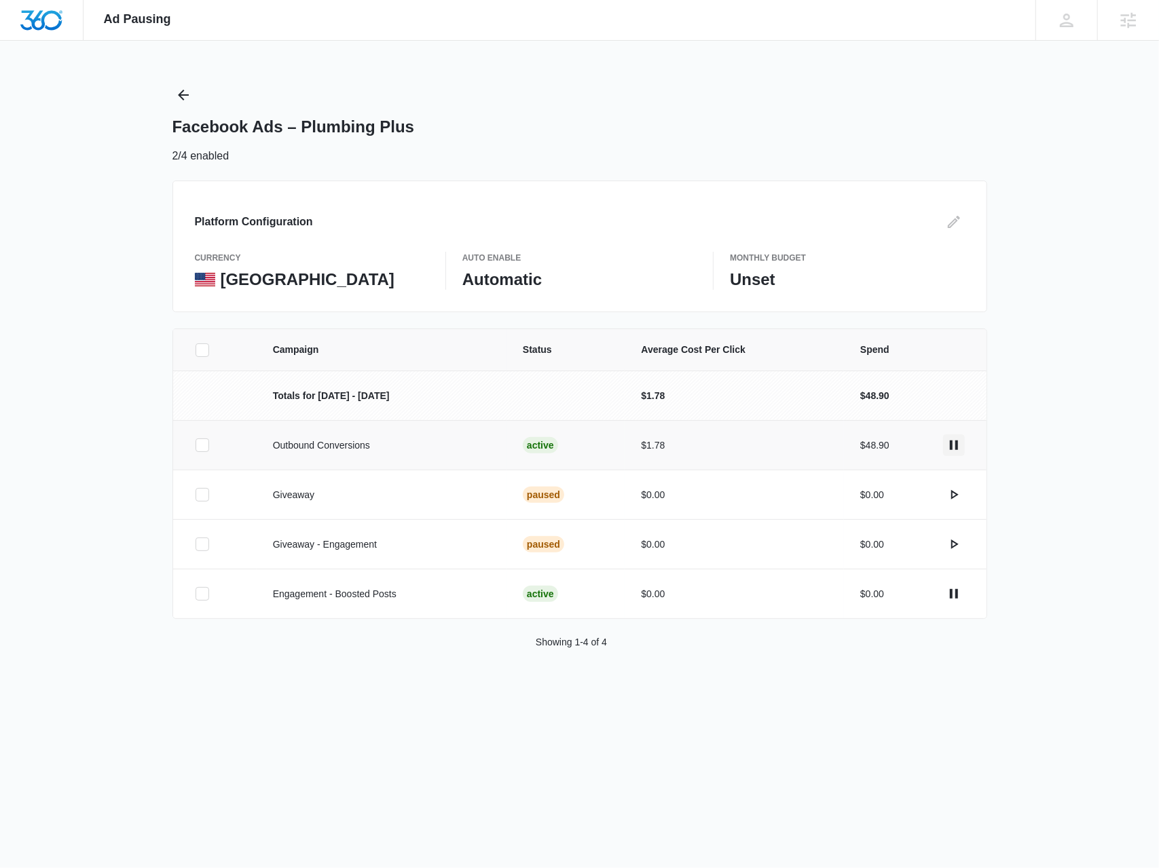
click at [953, 447] on icon "actions.pause" at bounding box center [954, 445] width 16 height 16
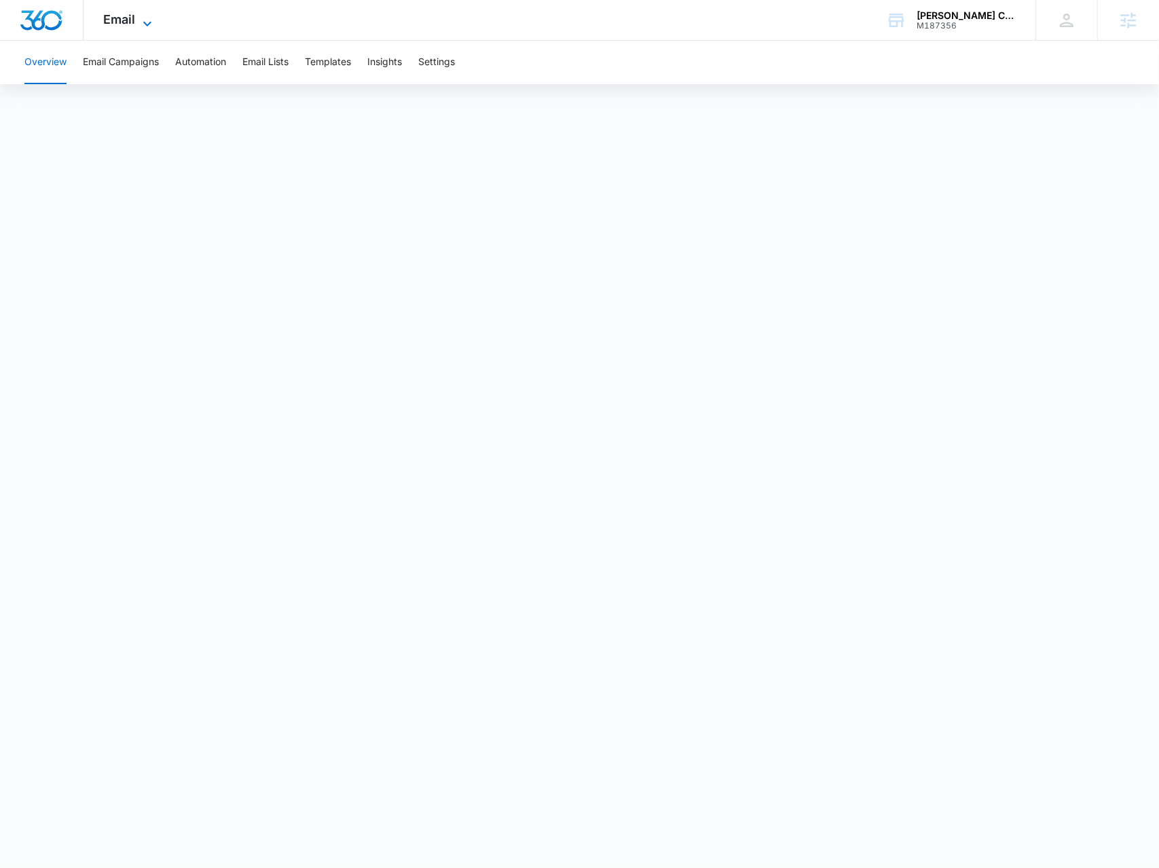
click at [154, 16] on div "Email Apps Reputation Forms CRM Email Social Payments POS Content Ads Intellige…" at bounding box center [130, 20] width 92 height 40
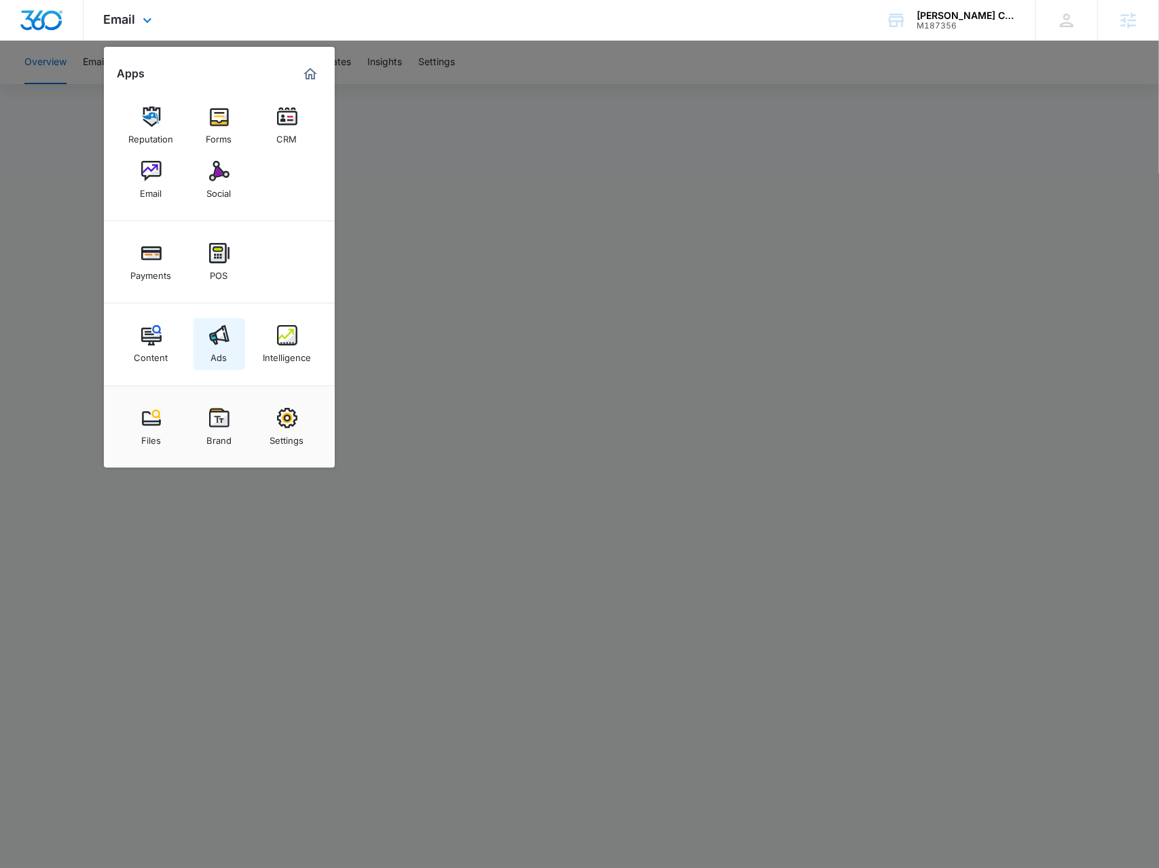
click at [215, 339] on img at bounding box center [219, 335] width 20 height 20
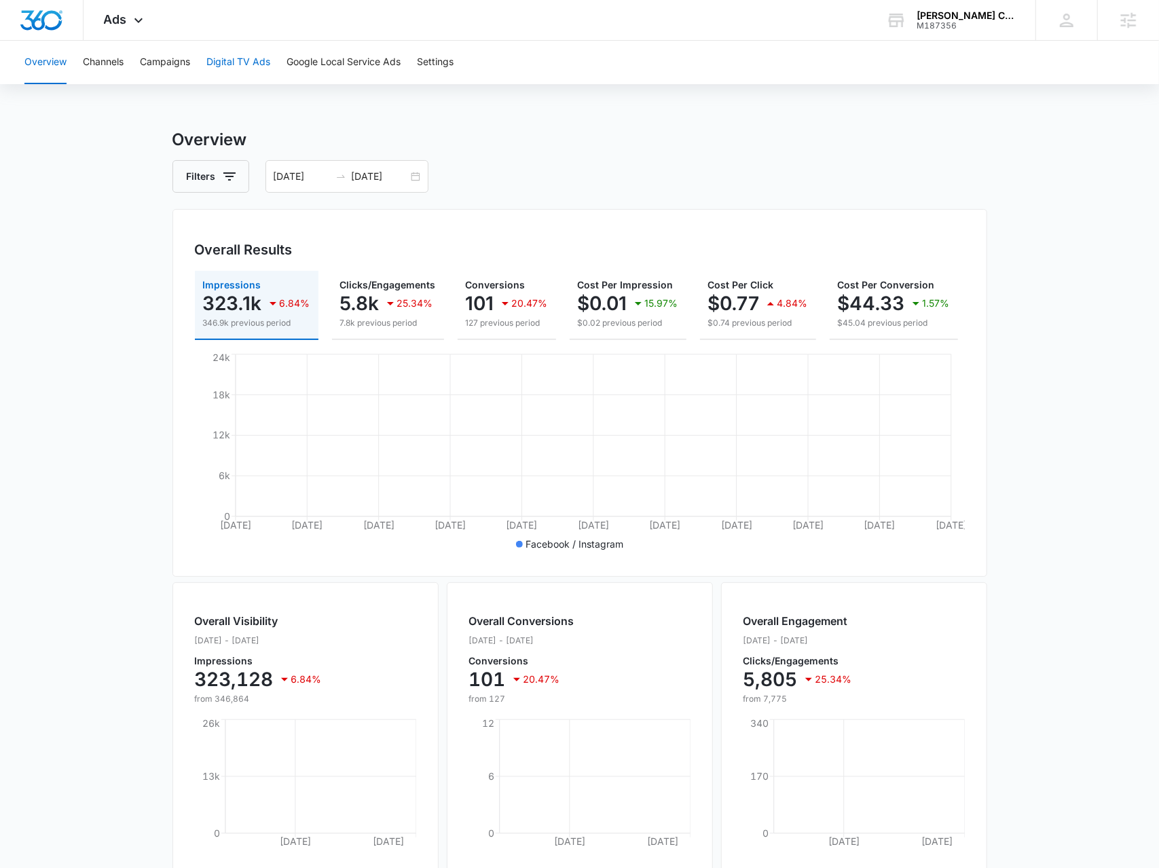
click at [258, 61] on button "Digital TV Ads" at bounding box center [238, 62] width 64 height 43
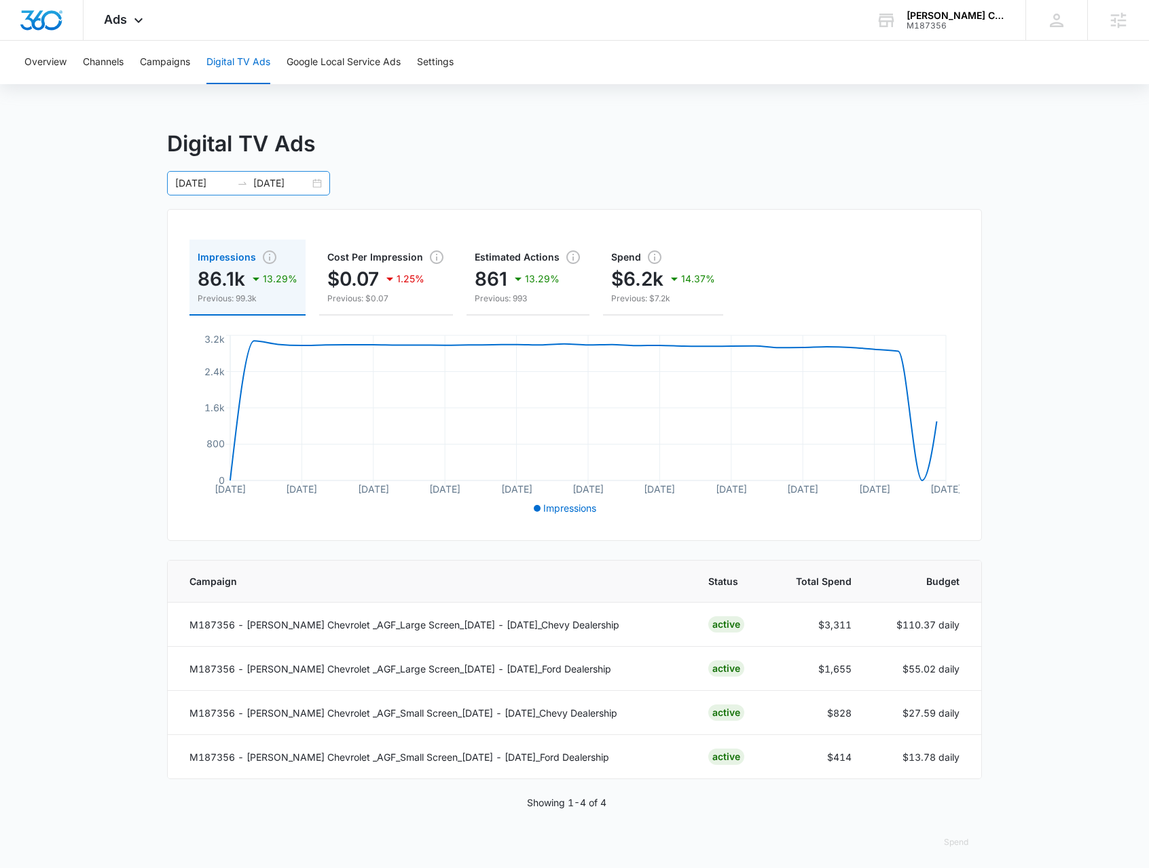
click at [321, 181] on div "08/03/2025 09/02/2025" at bounding box center [248, 183] width 163 height 24
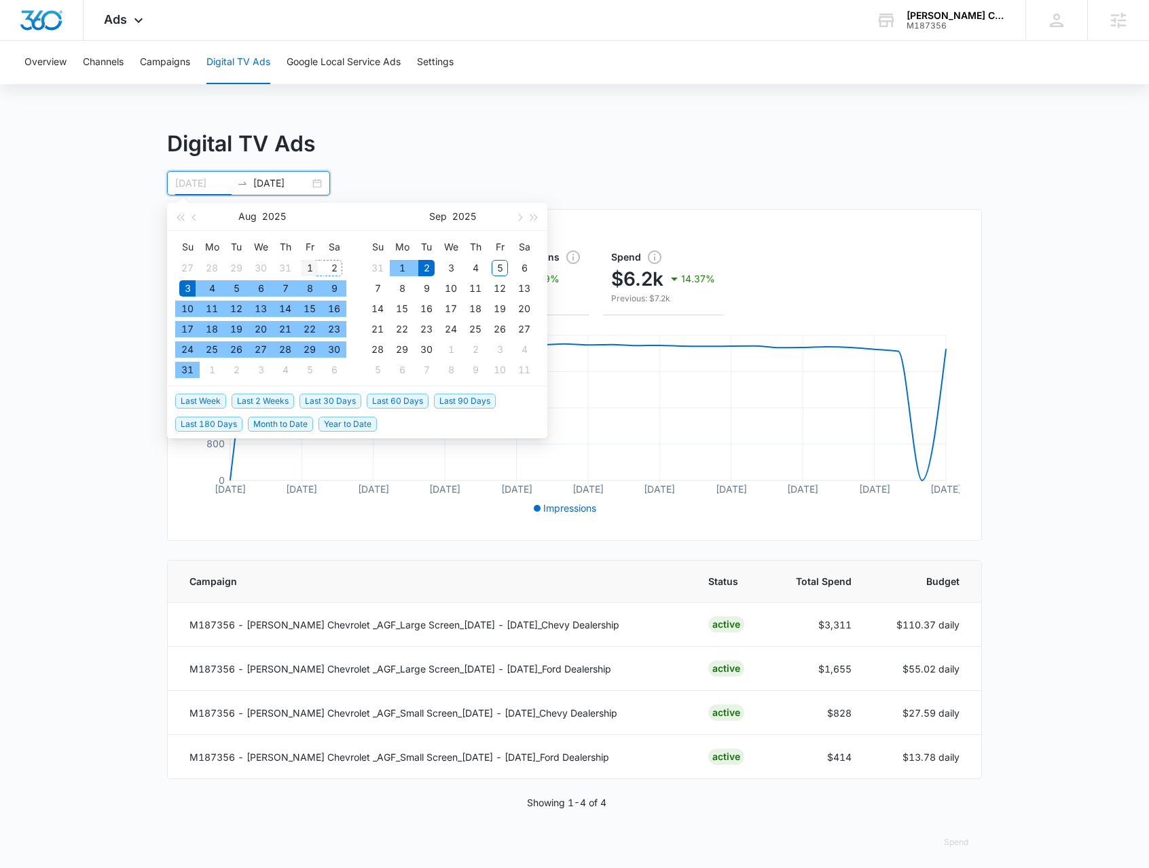
type input "08/01/2025"
click at [310, 264] on div "1" at bounding box center [309, 268] width 16 height 16
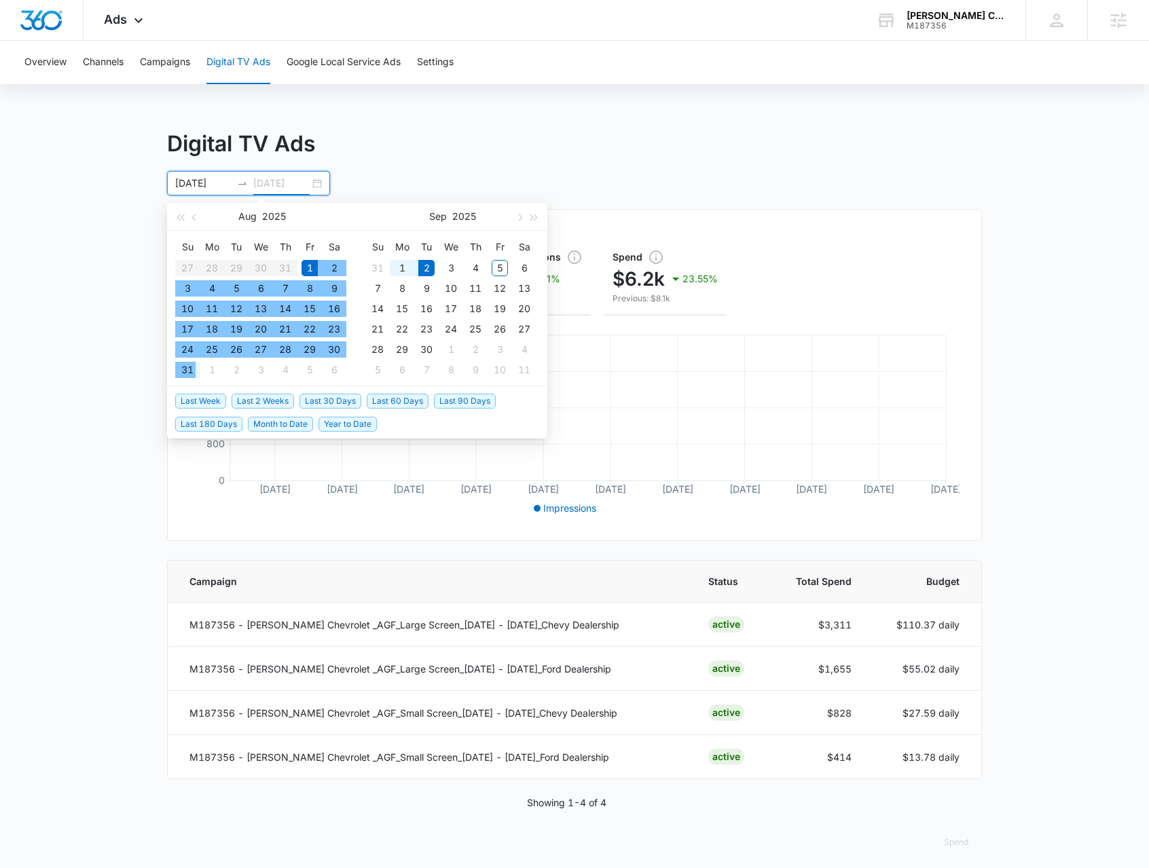
type input "09/02/2025"
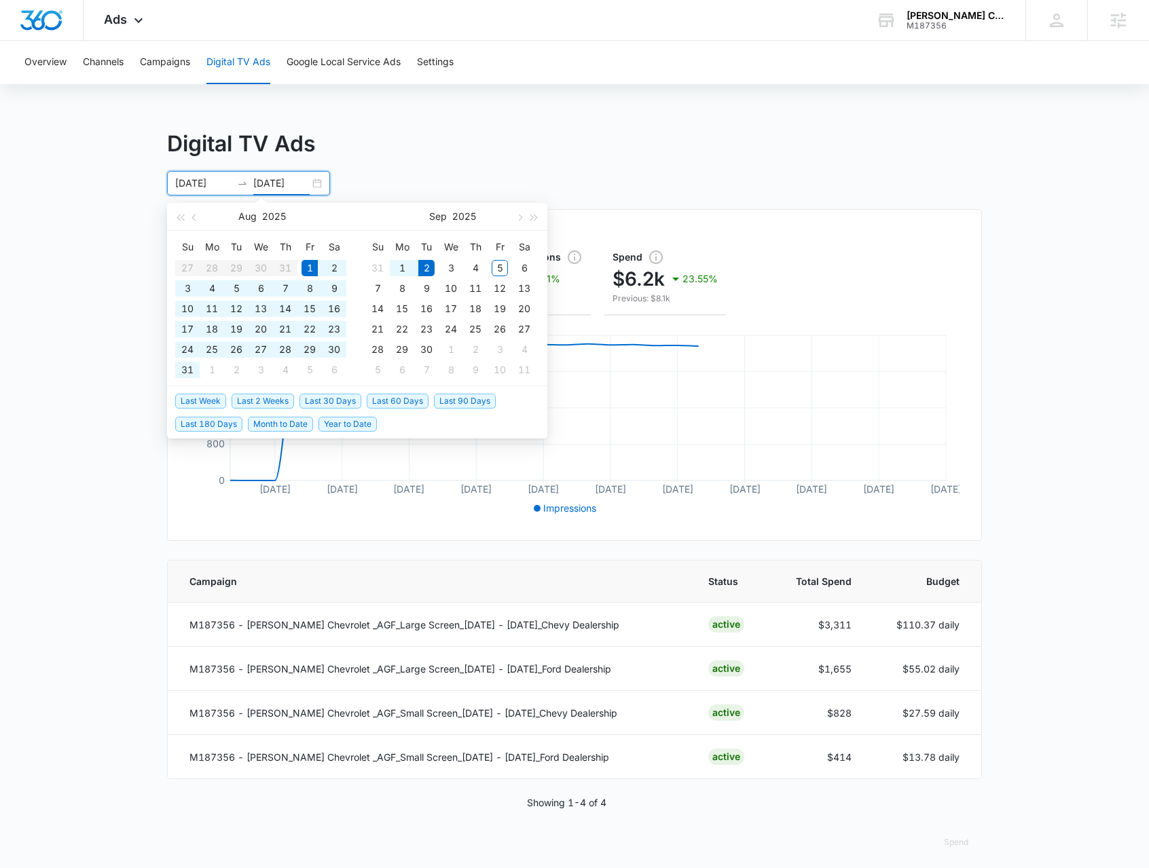
click at [122, 401] on div "Digital TV Ads 08/01/2025 09/02/2025 Impressions 86.1k 22.72% Previous: 111.4k …" at bounding box center [574, 502] width 1149 height 748
